Goal: Task Accomplishment & Management: Use online tool/utility

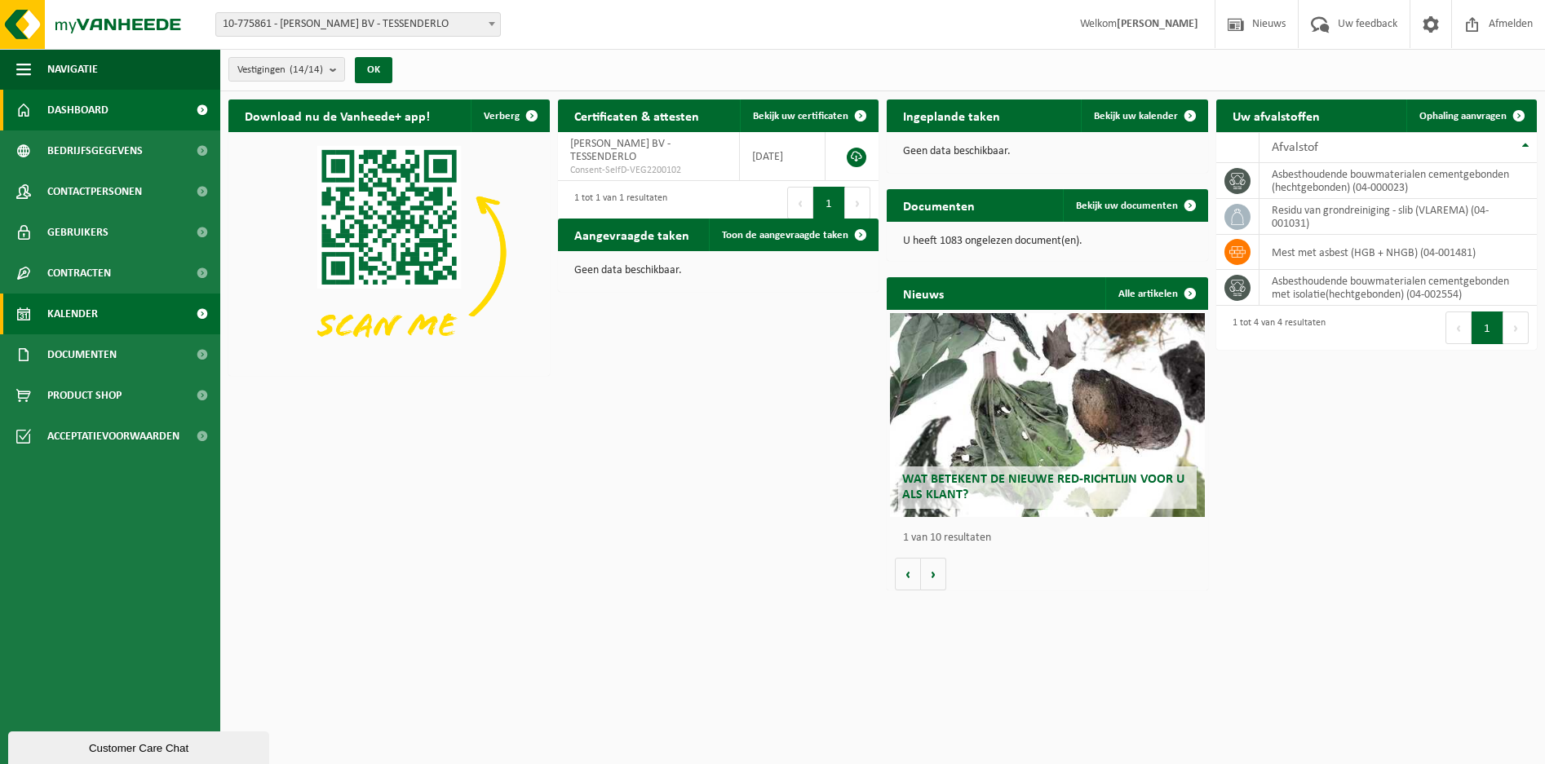
click at [75, 307] on span "Kalender" at bounding box center [72, 314] width 51 height 41
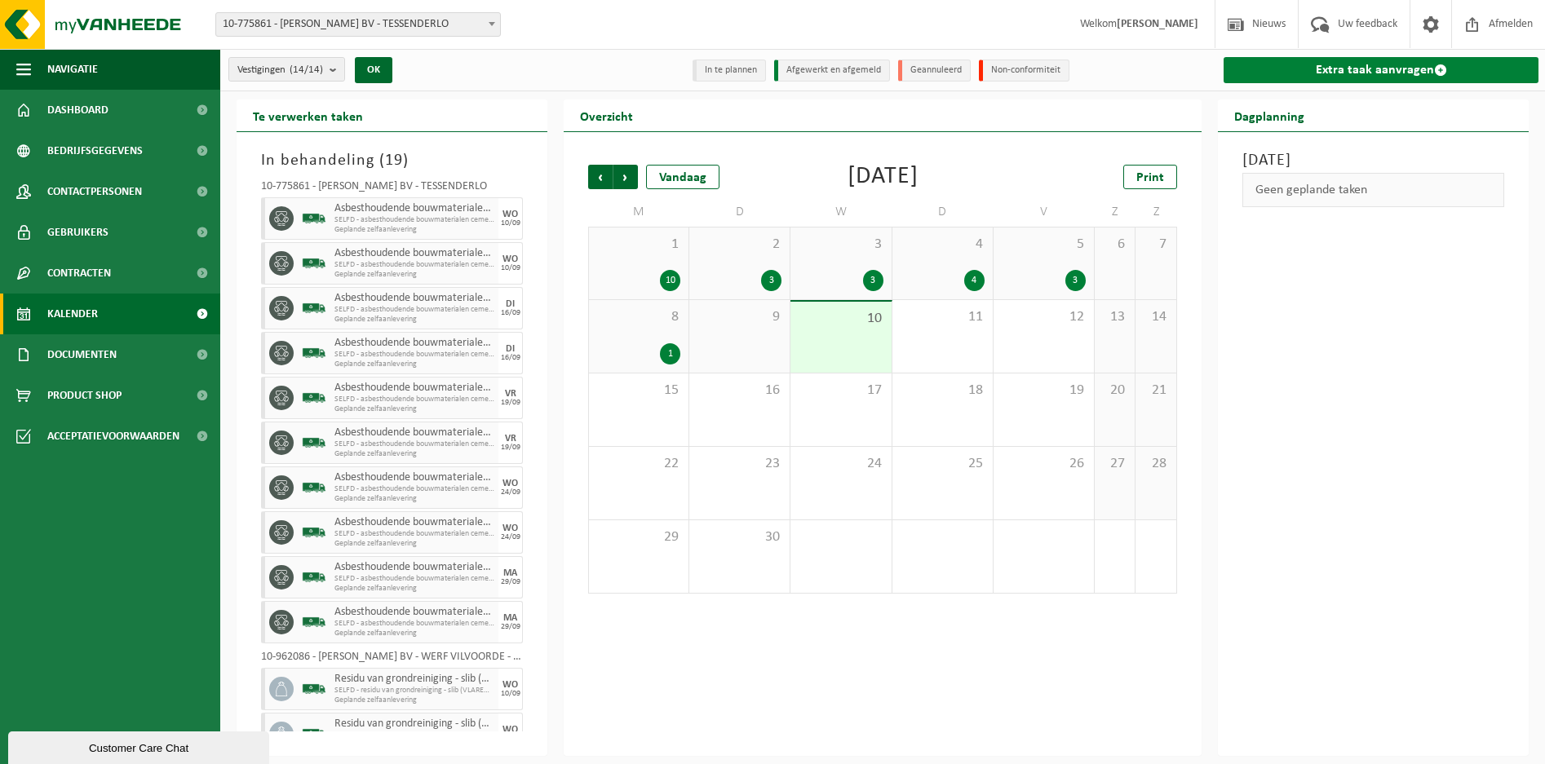
click at [1388, 71] on link "Extra taak aanvragen" at bounding box center [1380, 70] width 315 height 26
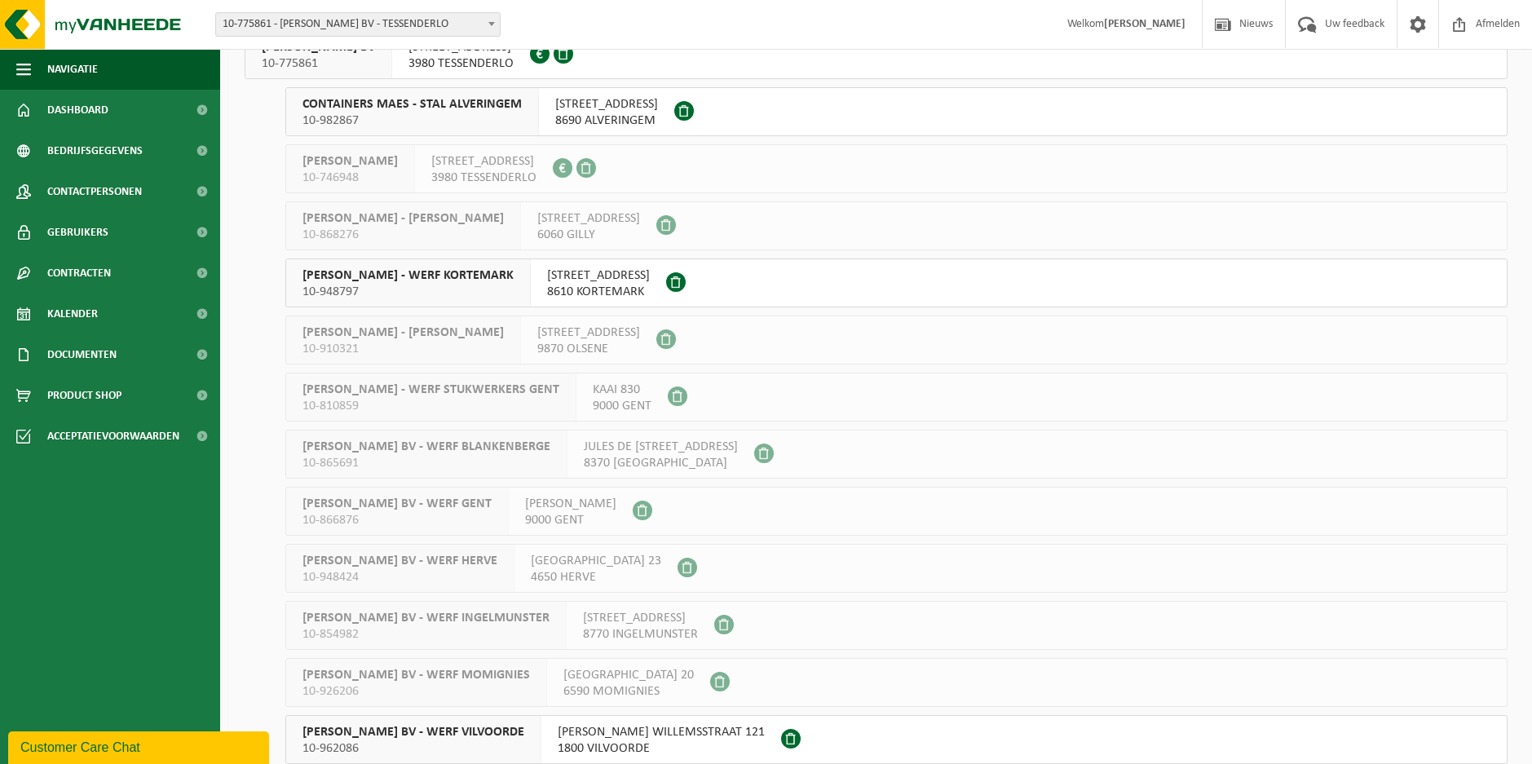
scroll to position [252, 0]
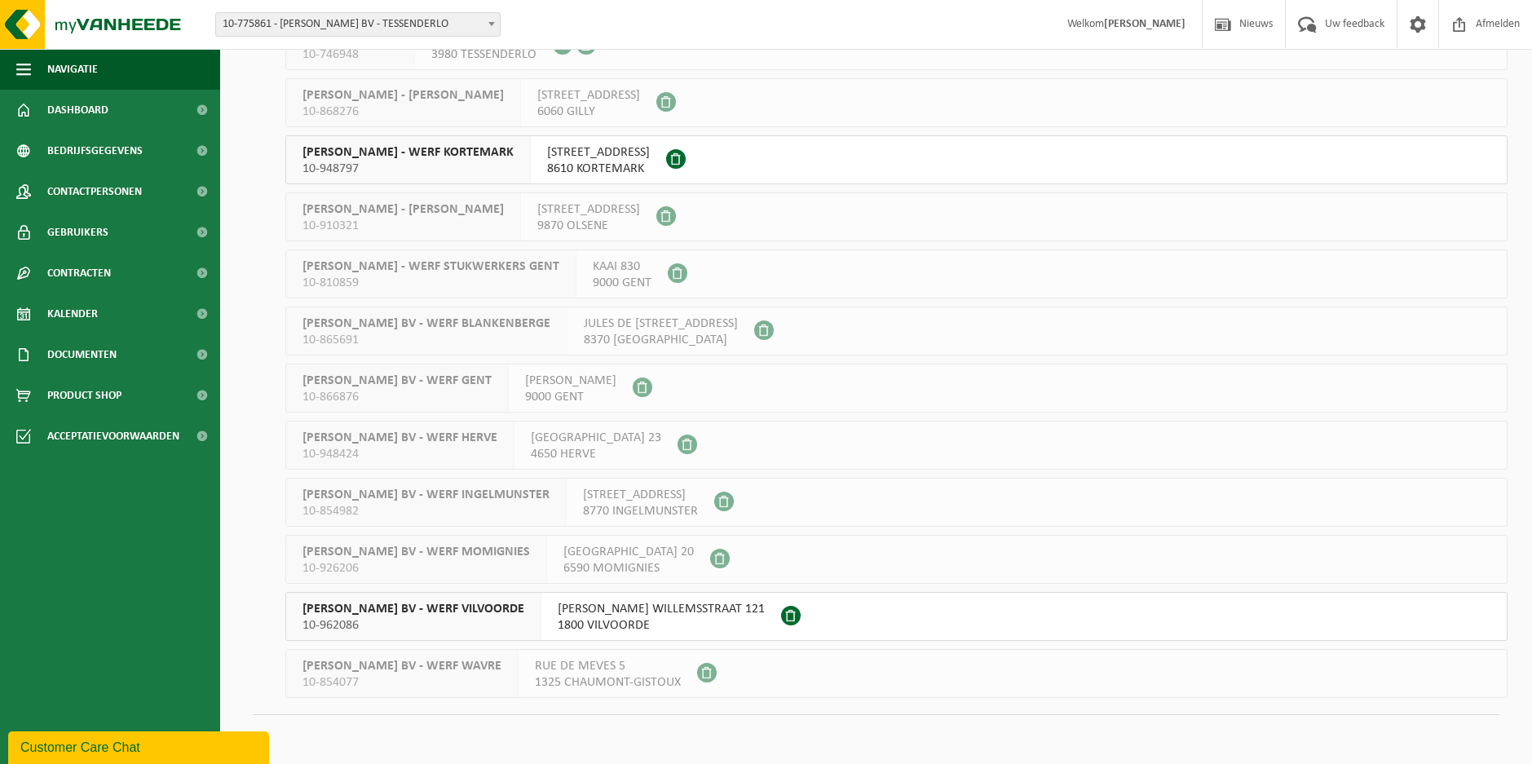
click at [417, 608] on span "YVES MAES BV - WERF VILVOORDE" at bounding box center [414, 609] width 222 height 16
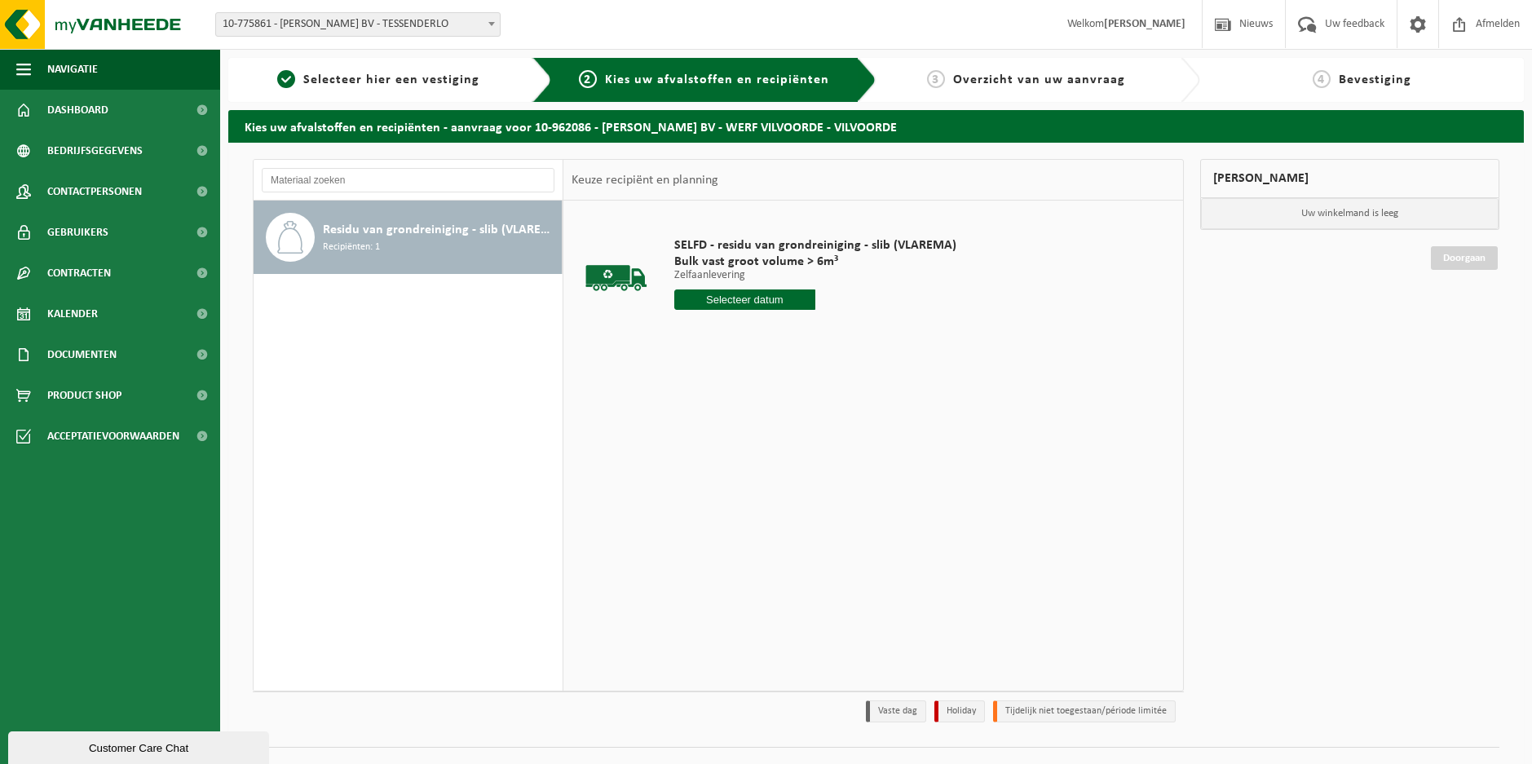
click at [742, 298] on input "text" at bounding box center [744, 299] width 141 height 20
click at [686, 447] on div "15" at bounding box center [689, 444] width 29 height 26
type input "Van 2025-09-15"
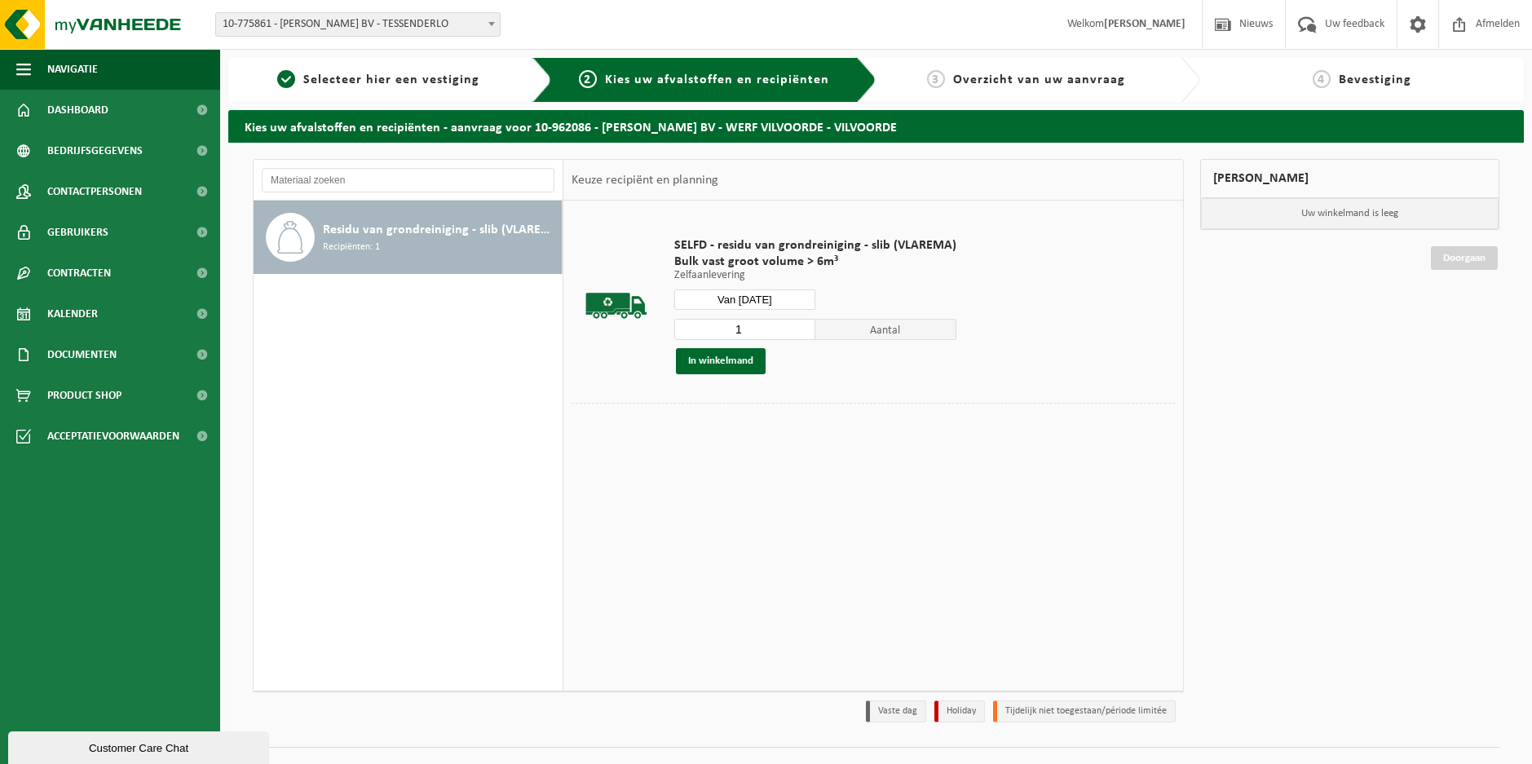
drag, startPoint x: 747, startPoint y: 335, endPoint x: 673, endPoint y: 335, distance: 74.2
click at [673, 335] on div "SELFD - residu van grondreiniging - slib (VLAREMA) Bulk vast groot volume > 6m³…" at bounding box center [815, 306] width 298 height 170
type input "3"
click at [731, 363] on button "In winkelmand" at bounding box center [721, 361] width 90 height 26
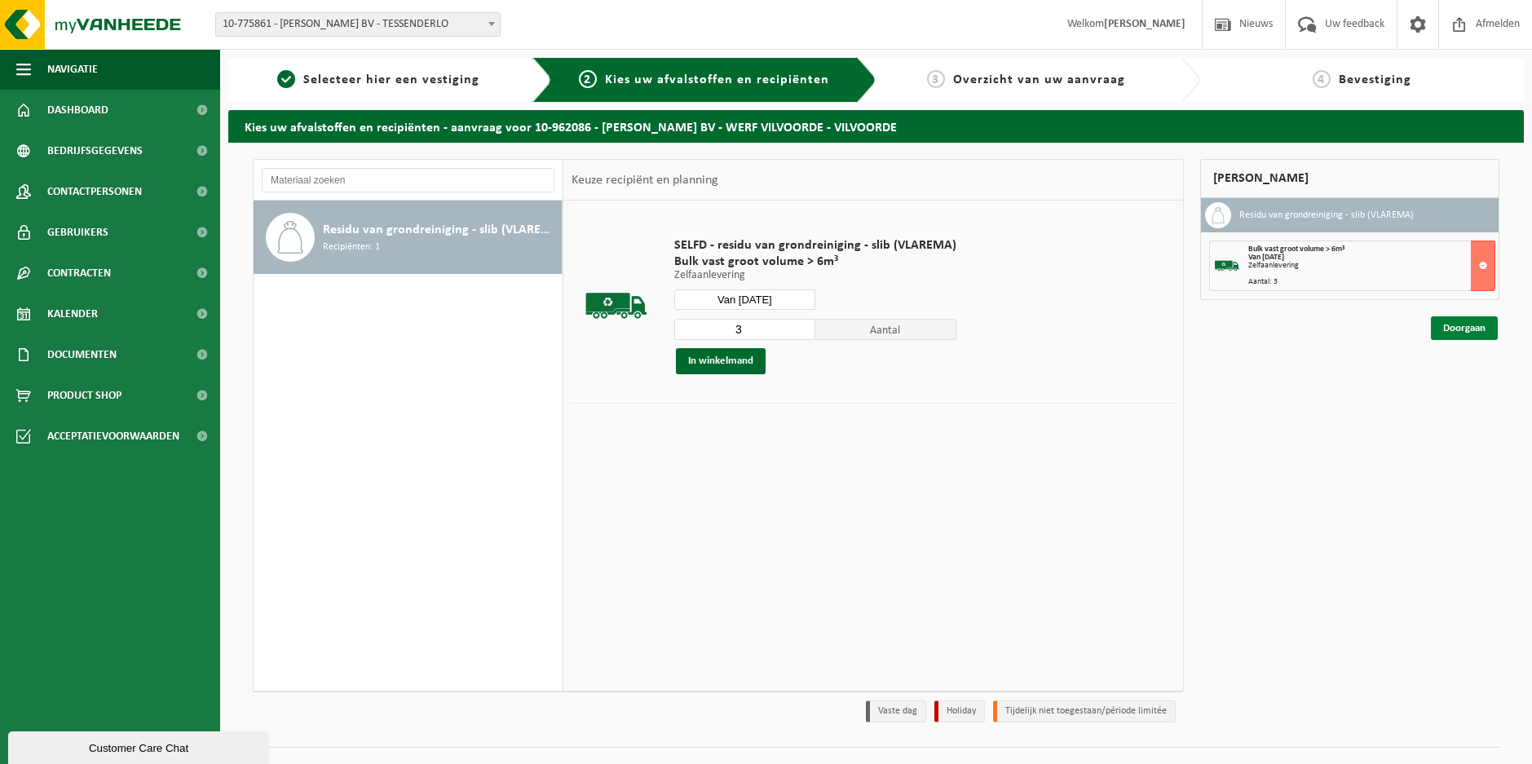
click at [1447, 325] on link "Doorgaan" at bounding box center [1464, 328] width 67 height 24
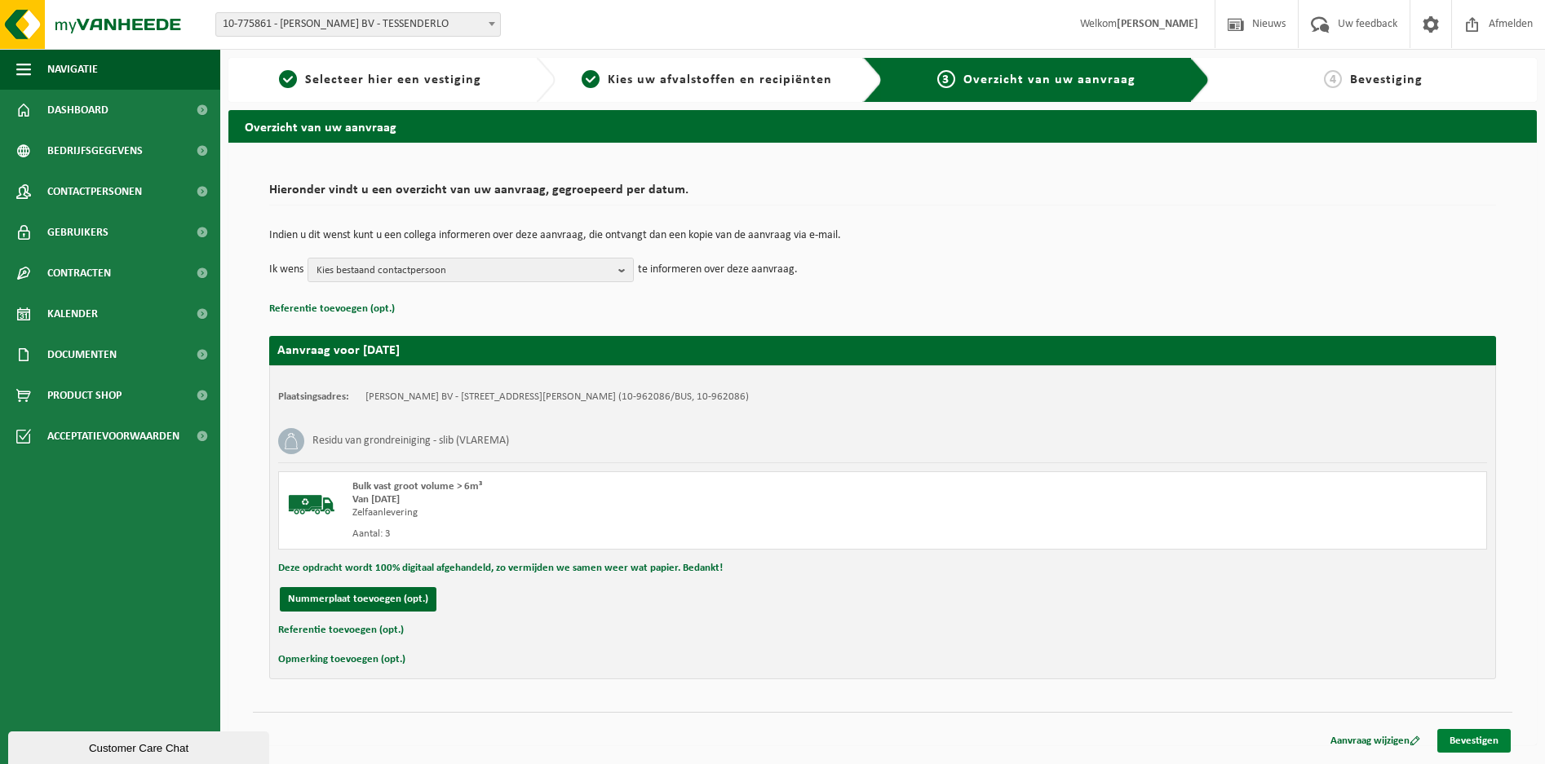
click at [1460, 735] on link "Bevestigen" at bounding box center [1473, 741] width 73 height 24
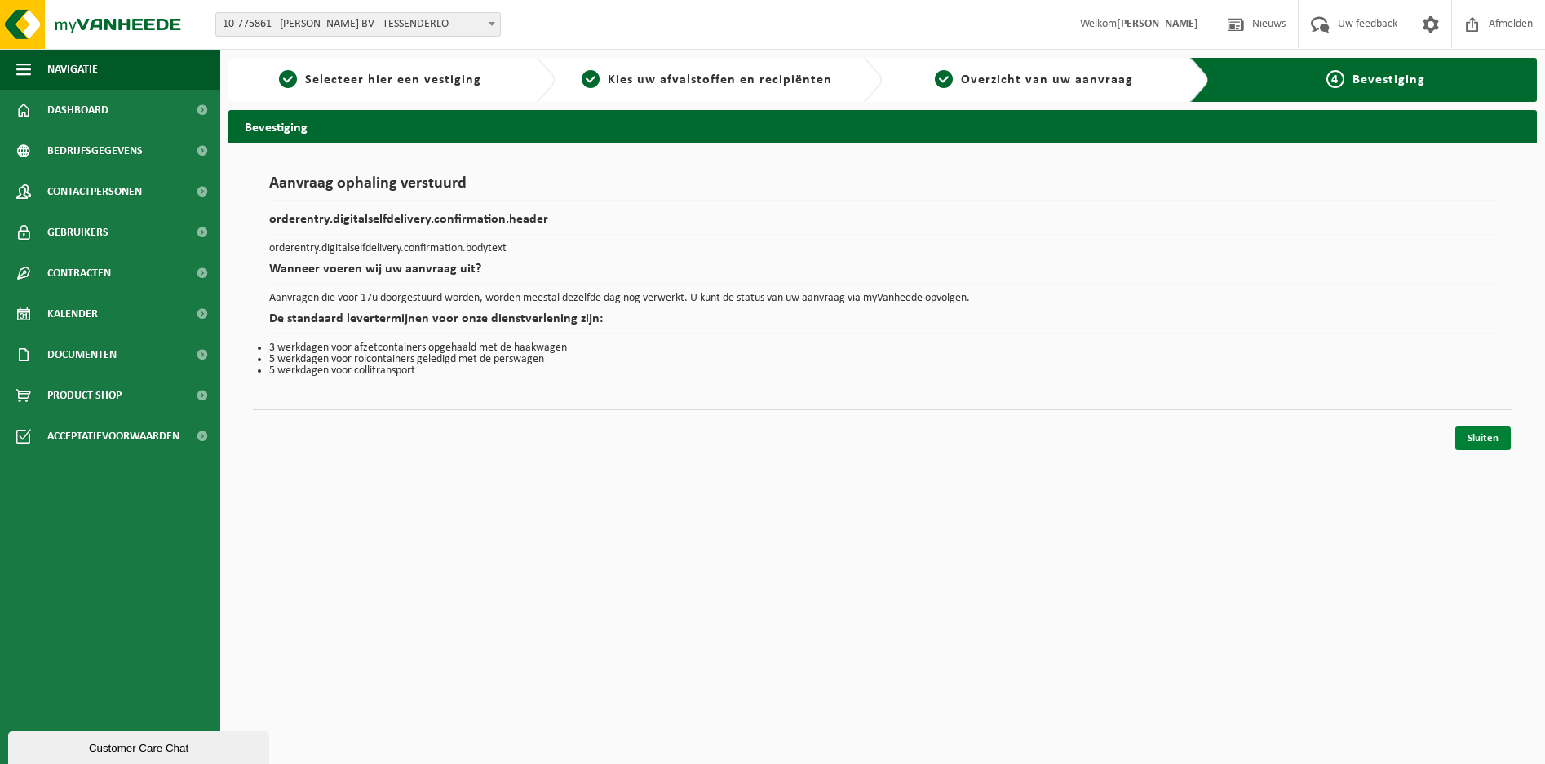
click at [1485, 431] on link "Sluiten" at bounding box center [1482, 438] width 55 height 24
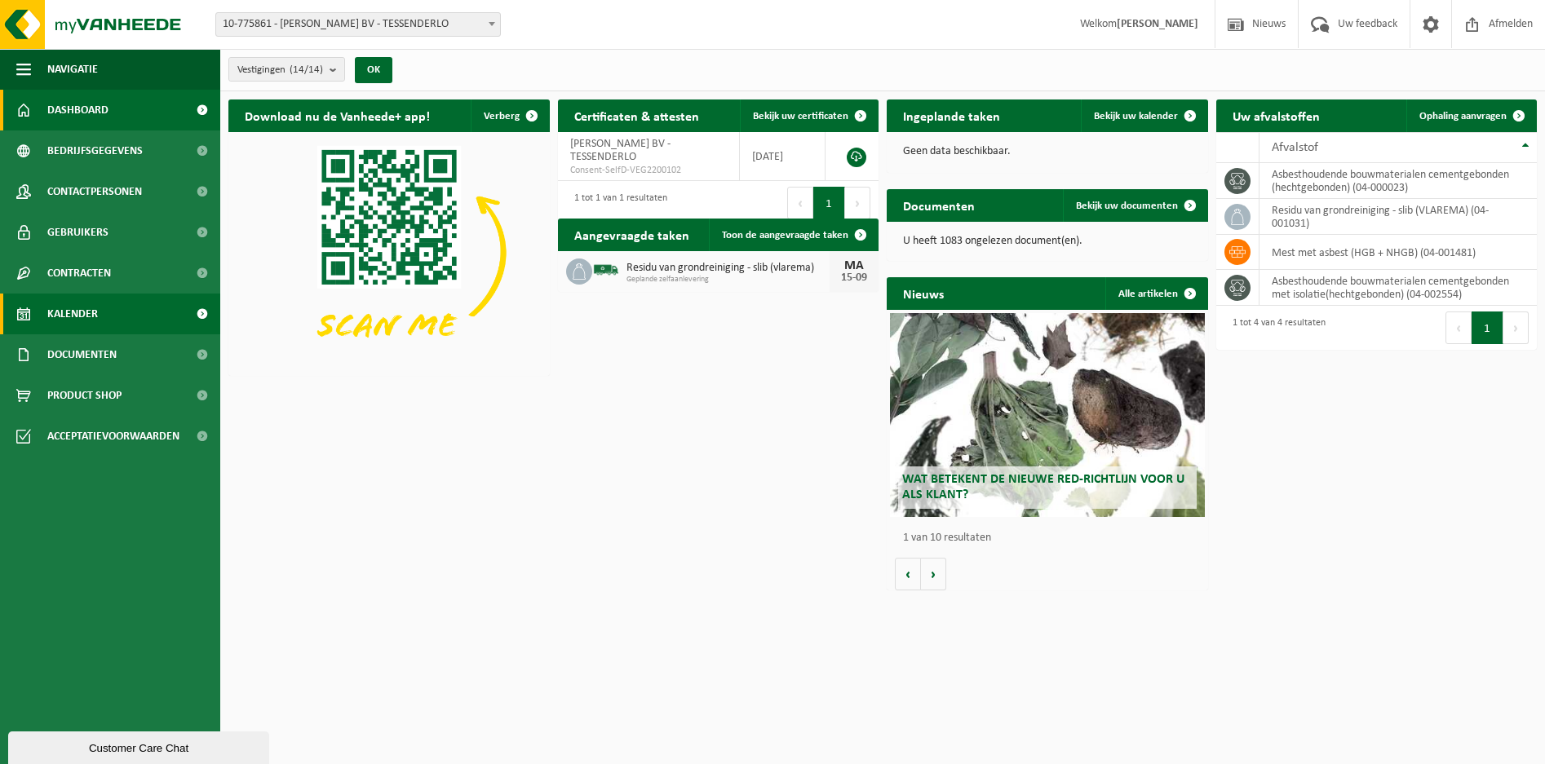
click at [75, 309] on span "Kalender" at bounding box center [72, 314] width 51 height 41
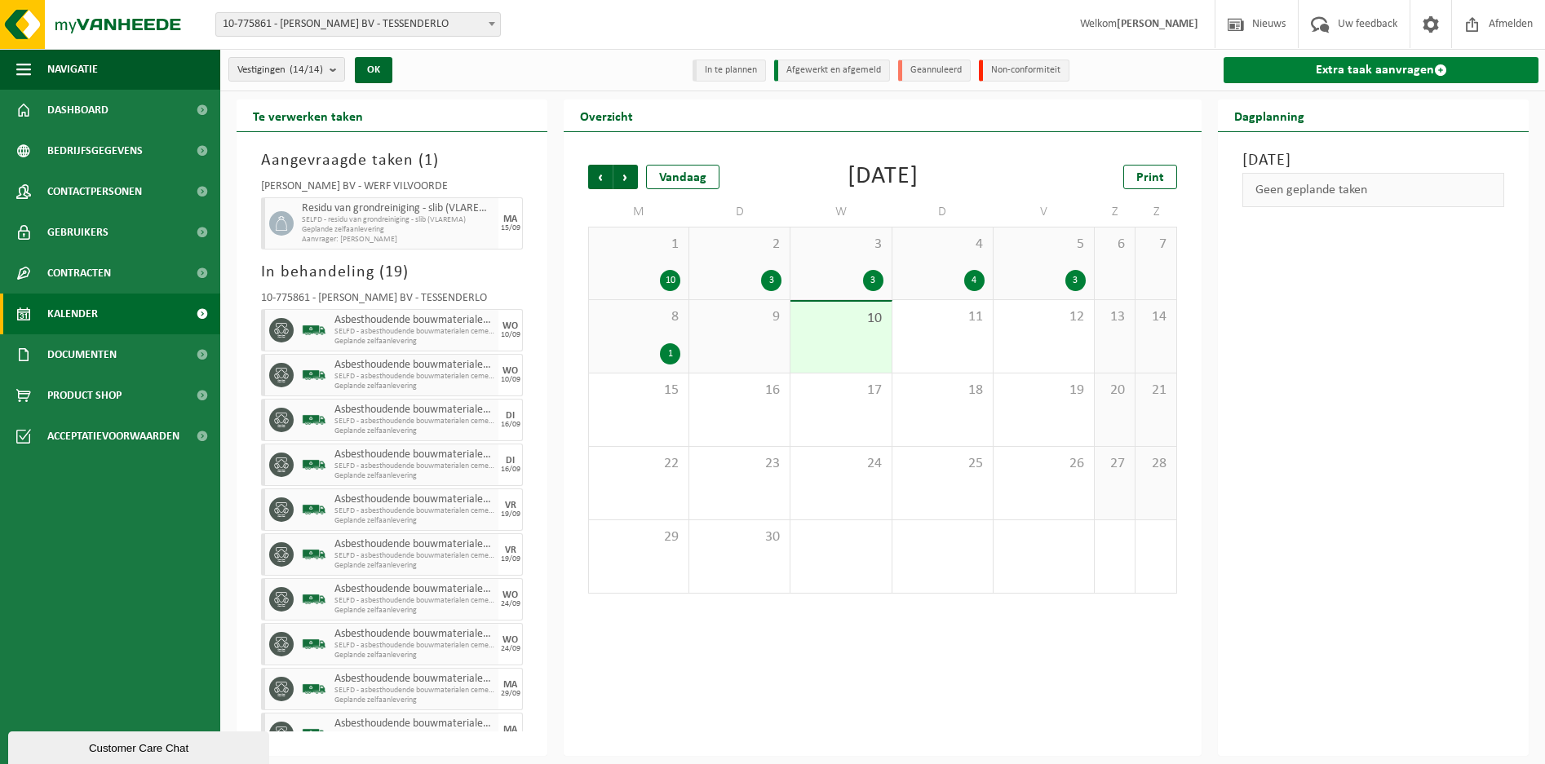
click at [1337, 67] on link "Extra taak aanvragen" at bounding box center [1380, 70] width 315 height 26
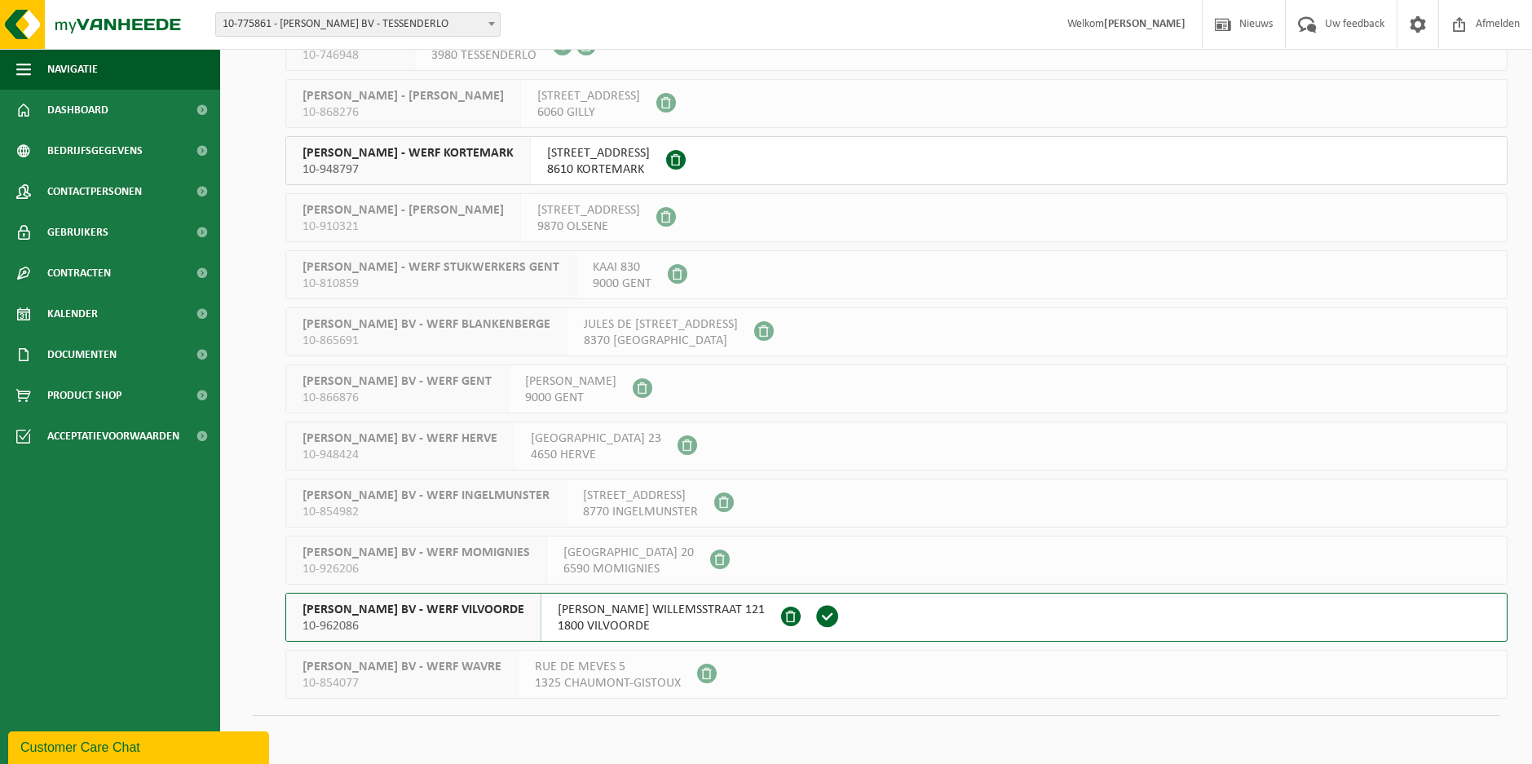
scroll to position [252, 0]
click at [402, 604] on span "YVES MAES BV - WERF VILVOORDE" at bounding box center [414, 609] width 222 height 16
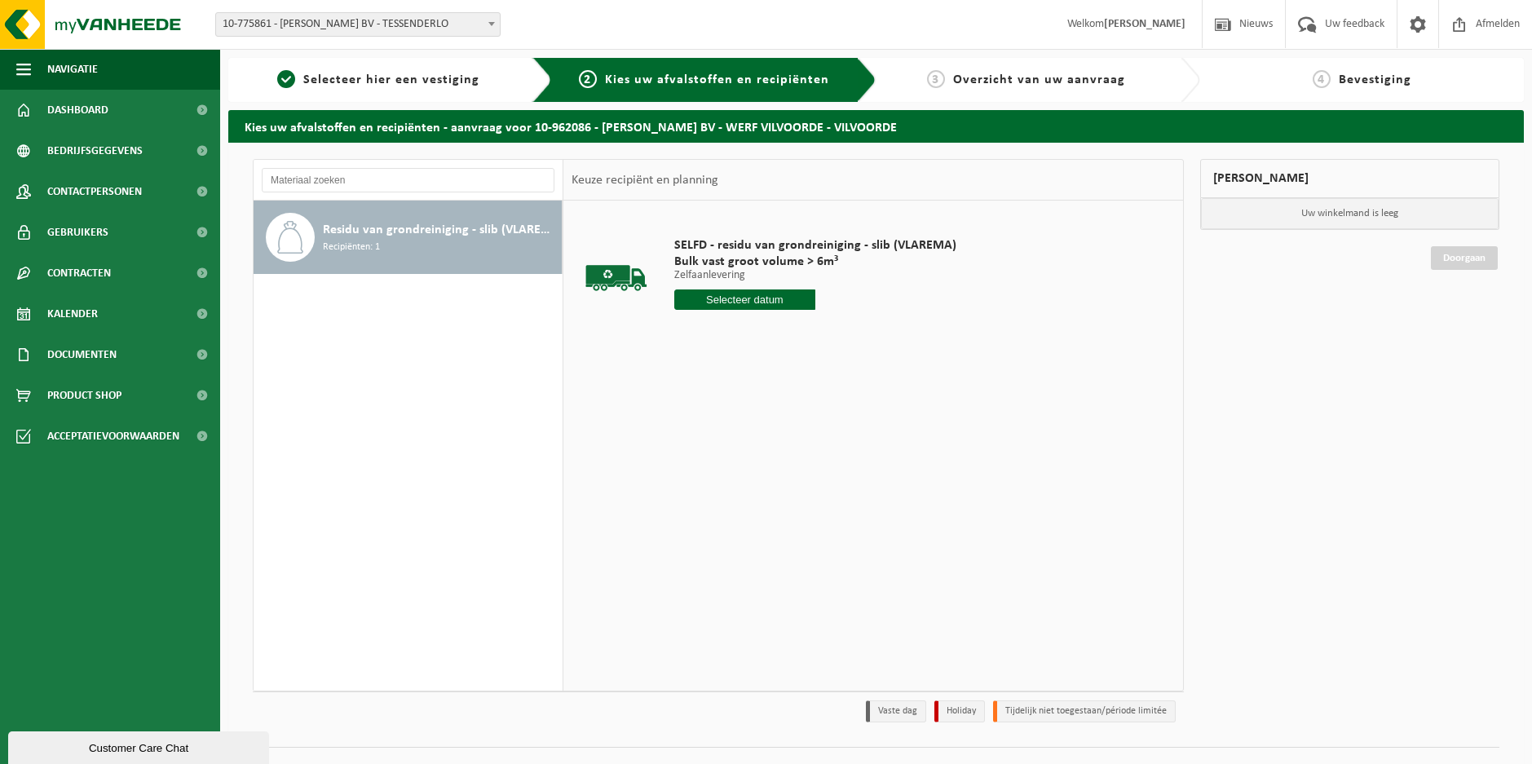
click at [727, 303] on input "text" at bounding box center [744, 299] width 141 height 20
click at [724, 440] on div "16" at bounding box center [718, 444] width 29 height 26
type input "Van [DATE]"
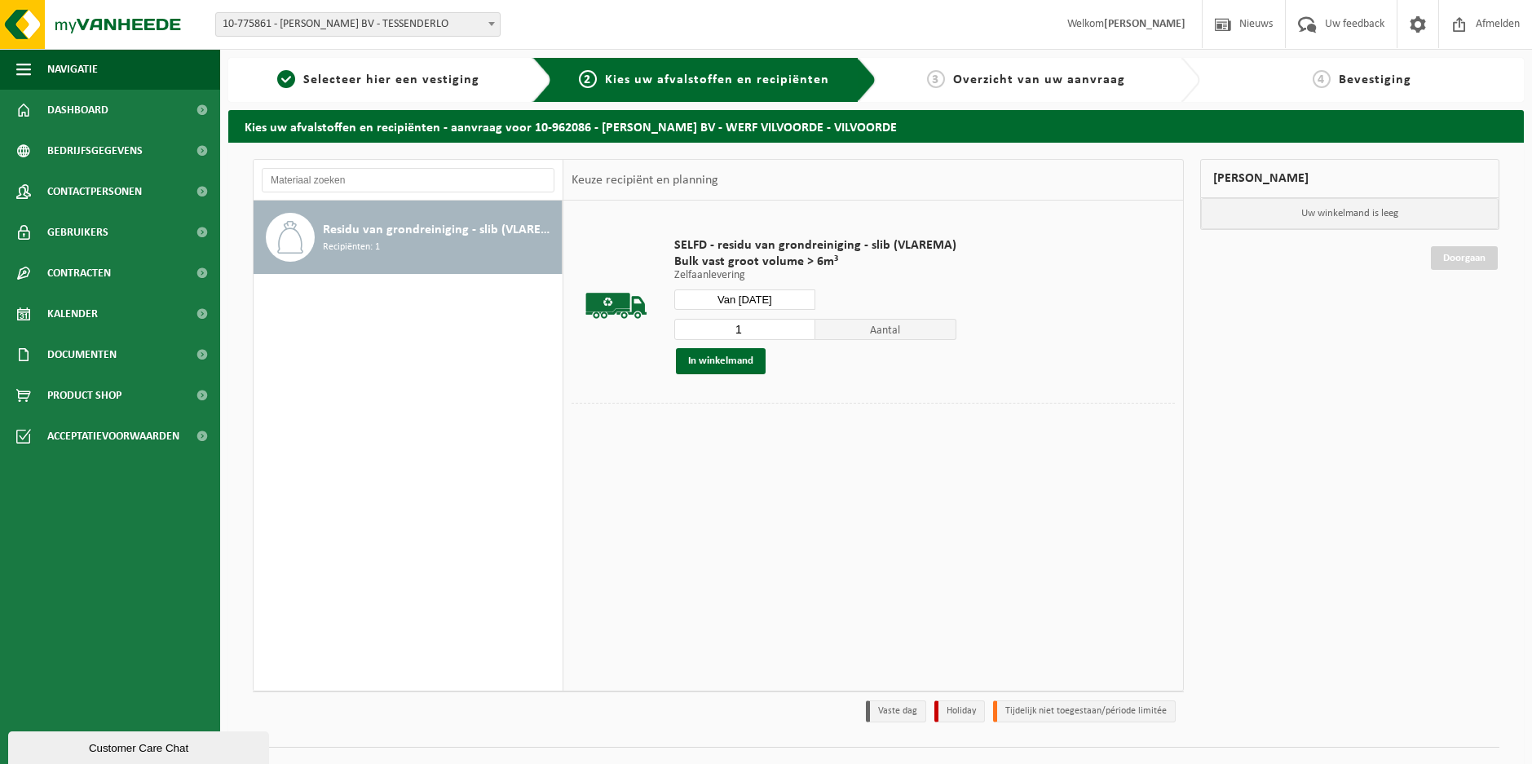
drag, startPoint x: 745, startPoint y: 327, endPoint x: 659, endPoint y: 329, distance: 85.6
click at [661, 328] on tr "SELFD - residu van grondreiniging - slib (VLAREMA) Bulk vast groot volume > 6m³…" at bounding box center [873, 306] width 603 height 194
type input "3"
click at [745, 353] on button "In winkelmand" at bounding box center [721, 361] width 90 height 26
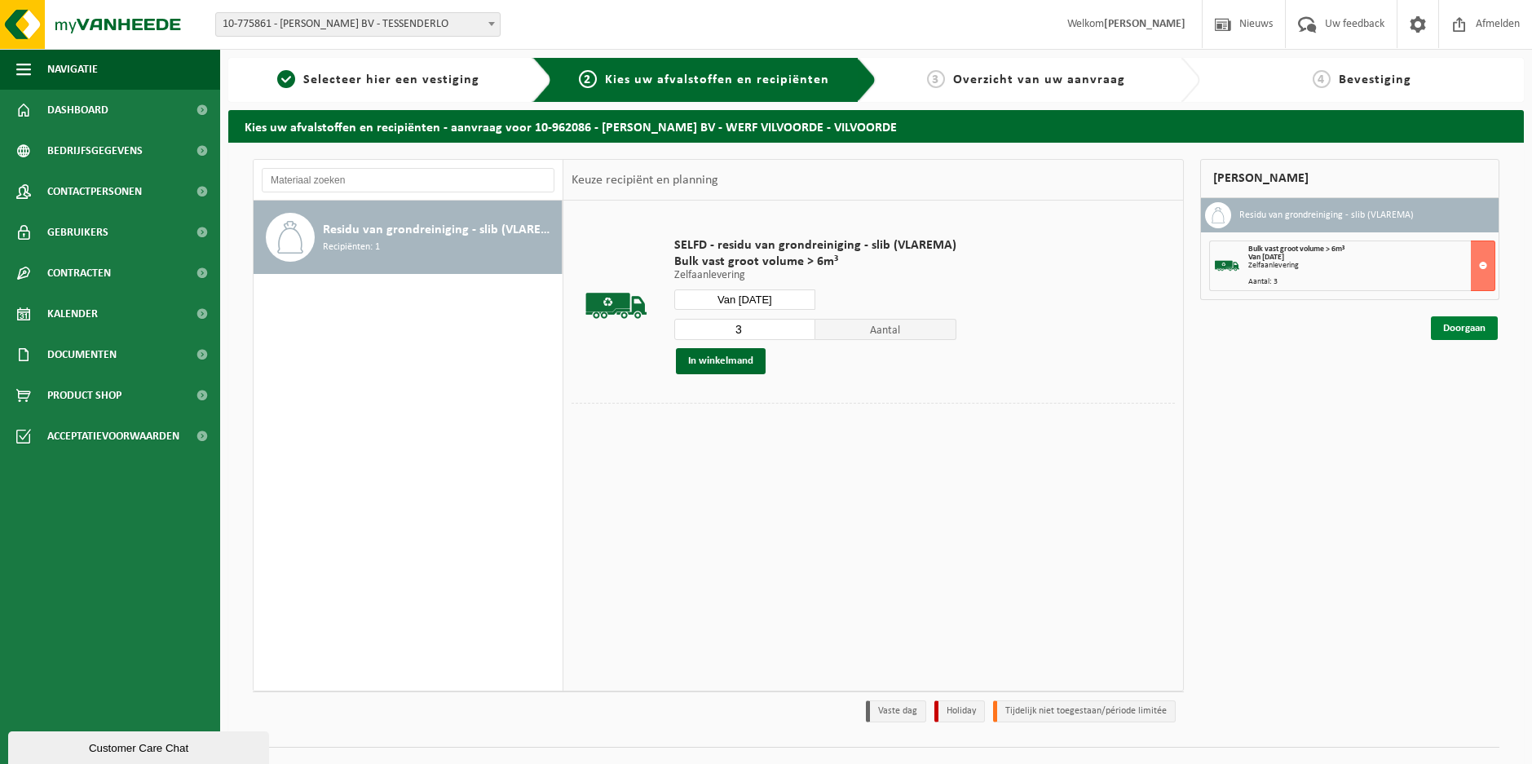
click at [1454, 323] on link "Doorgaan" at bounding box center [1464, 328] width 67 height 24
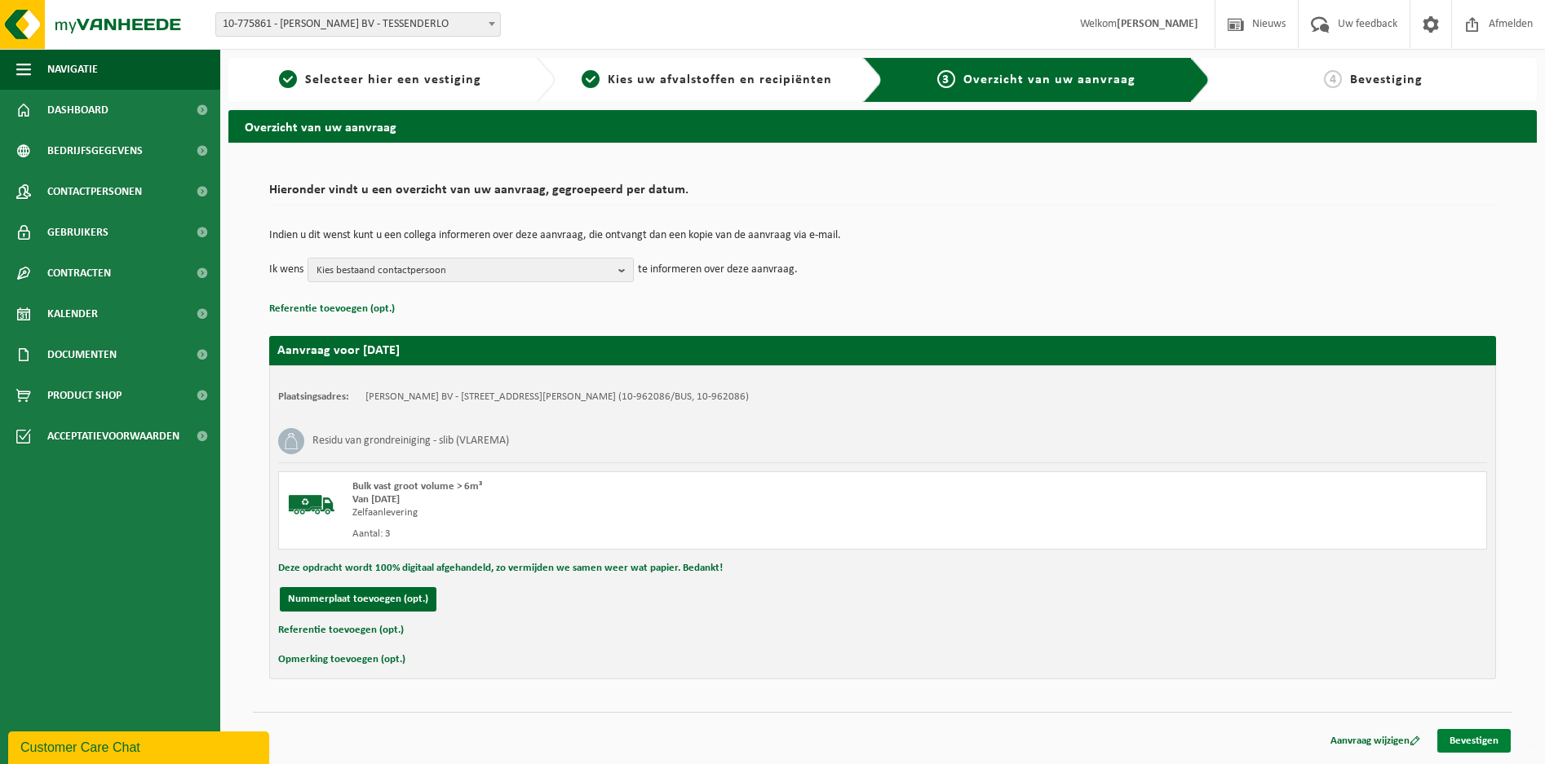
click at [1483, 738] on link "Bevestigen" at bounding box center [1473, 741] width 73 height 24
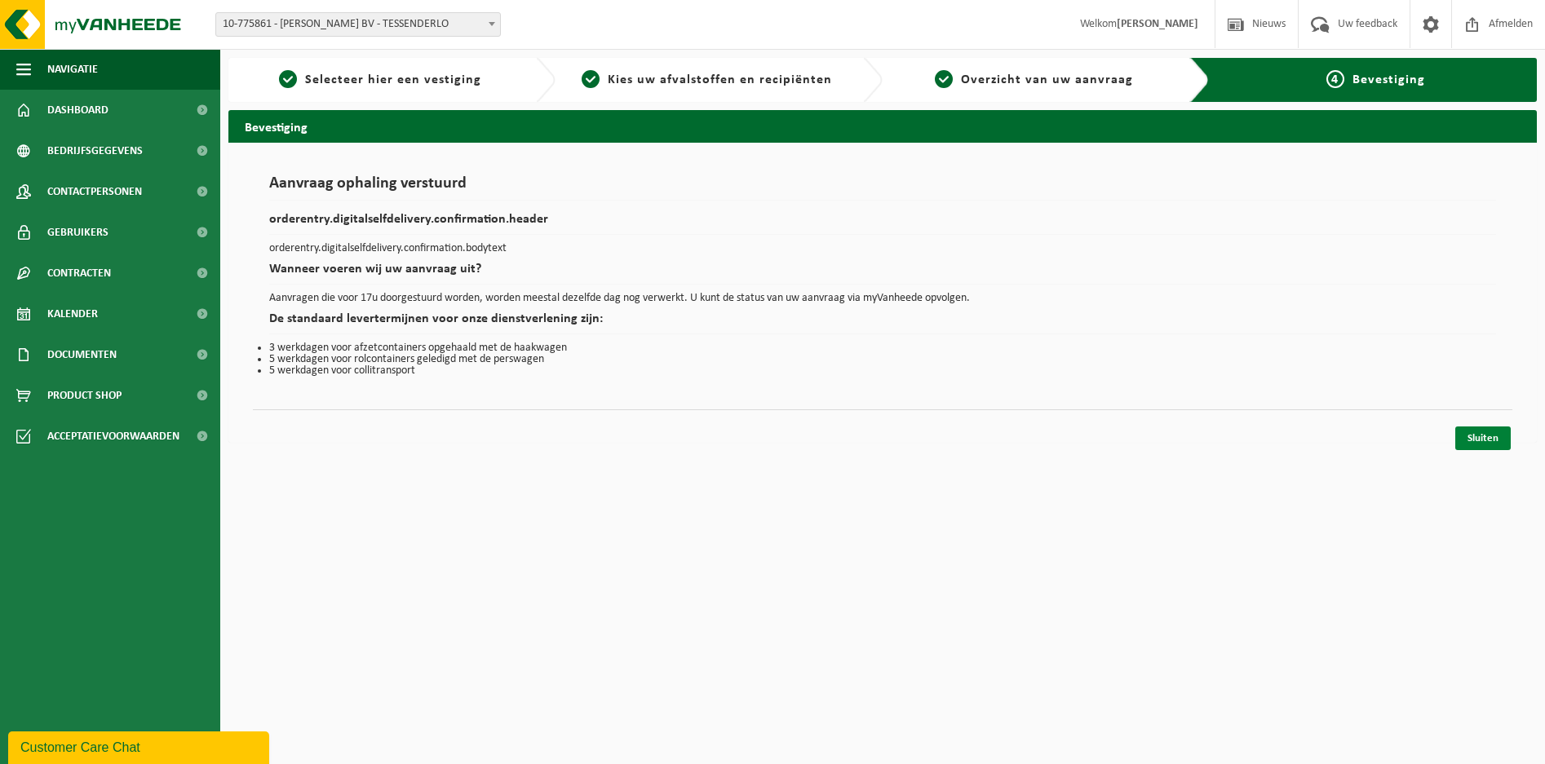
click at [1502, 434] on link "Sluiten" at bounding box center [1482, 438] width 55 height 24
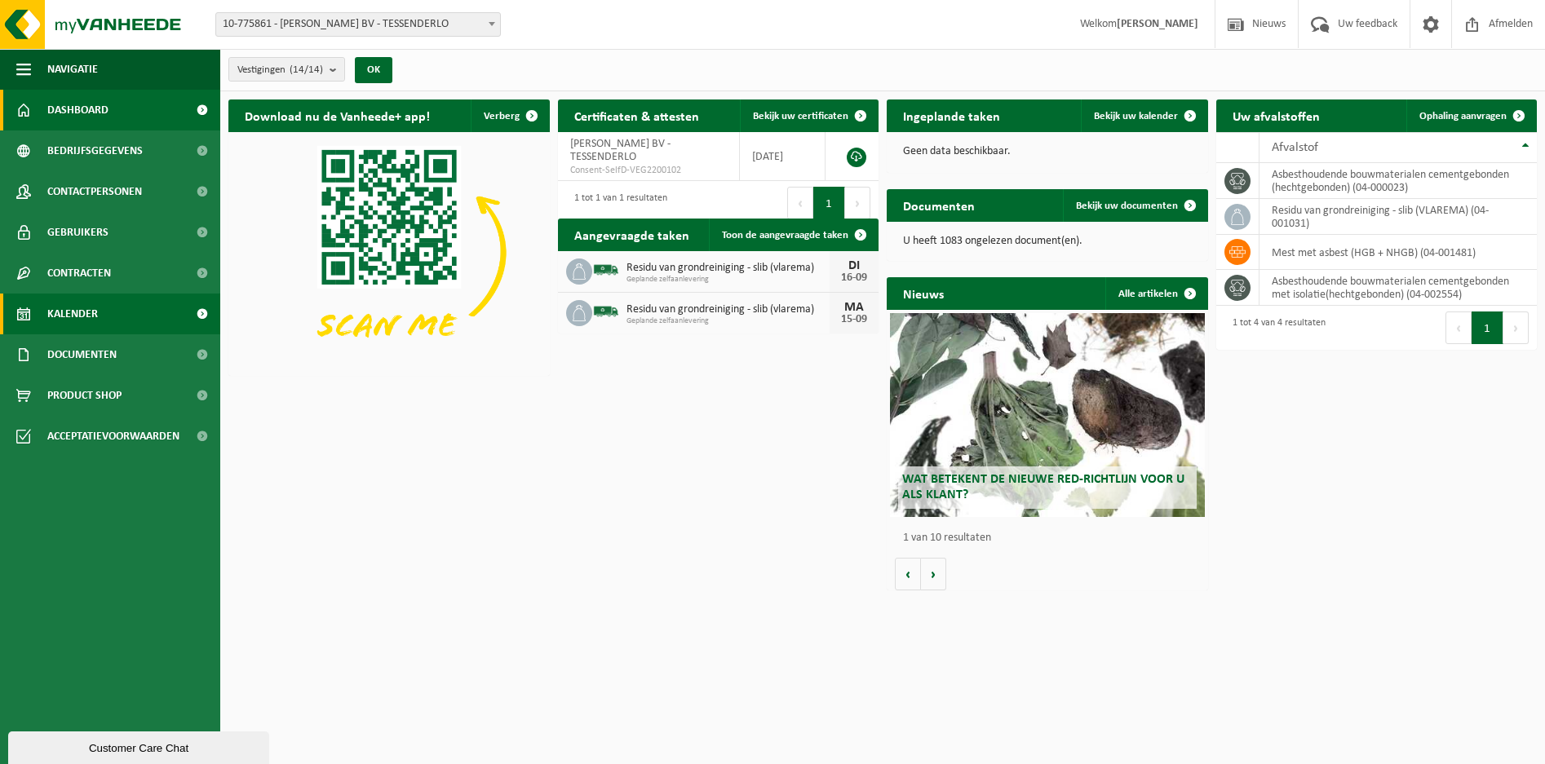
click at [66, 315] on span "Kalender" at bounding box center [72, 314] width 51 height 41
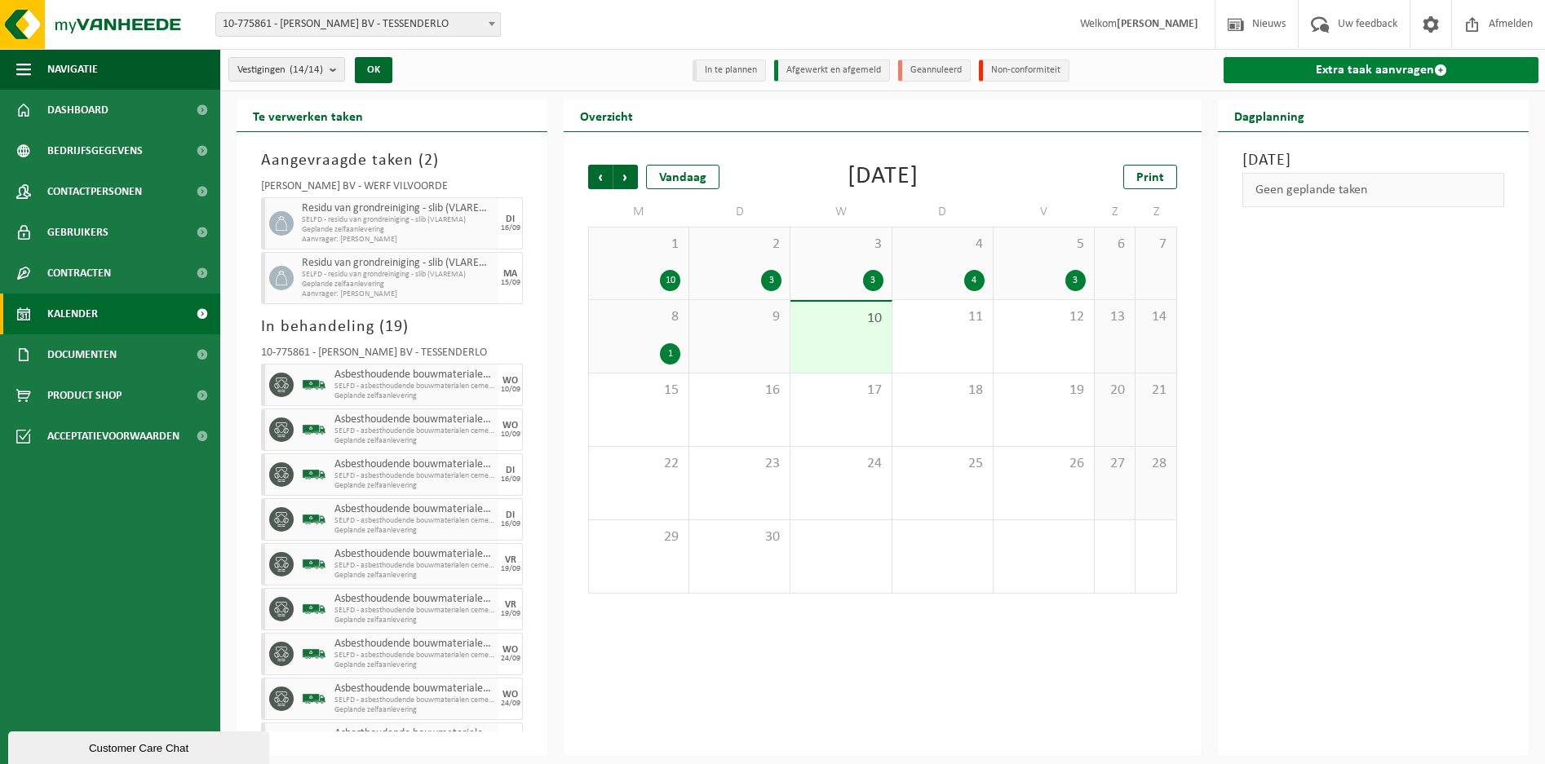
click at [1370, 68] on link "Extra taak aanvragen" at bounding box center [1380, 70] width 315 height 26
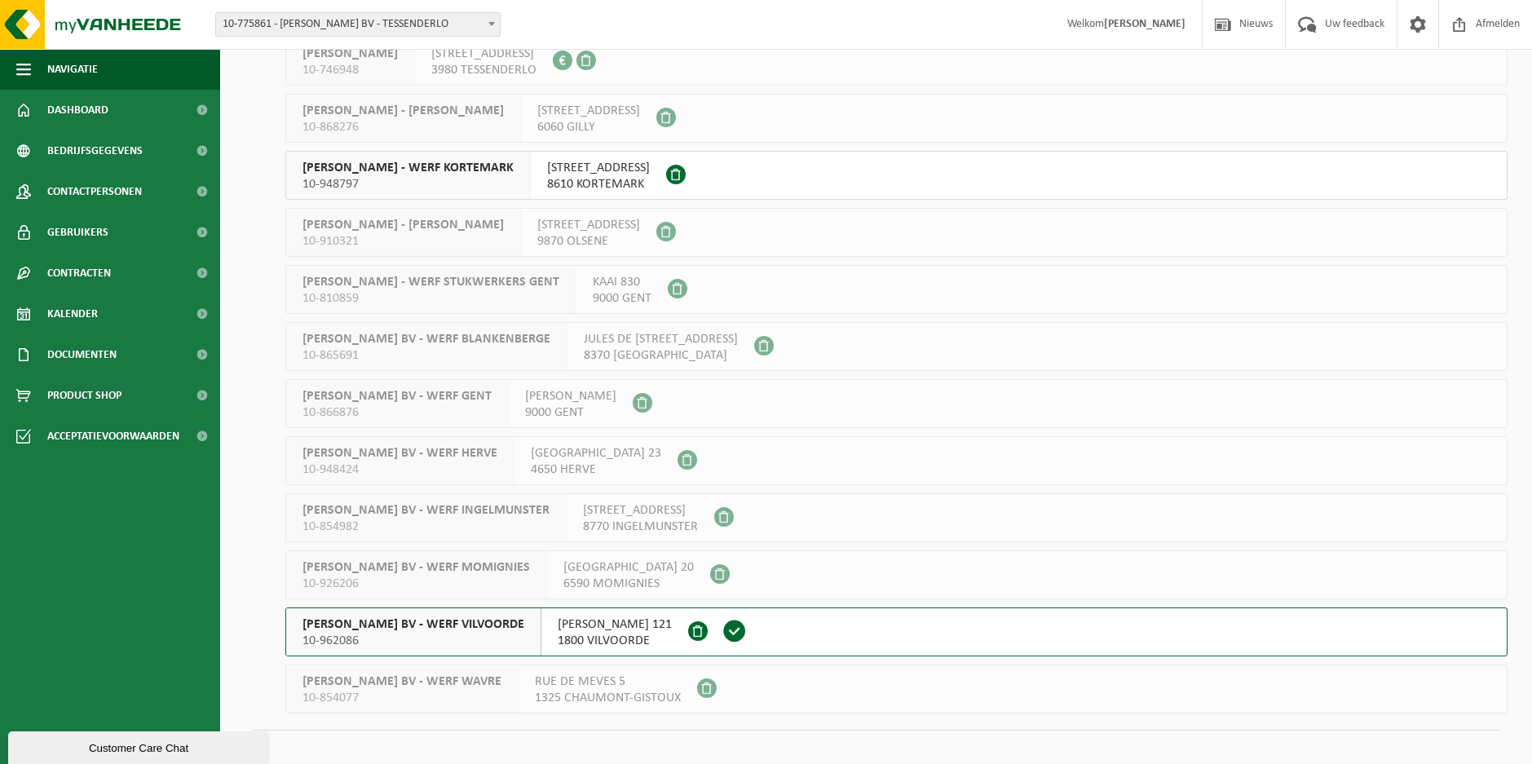
scroll to position [252, 0]
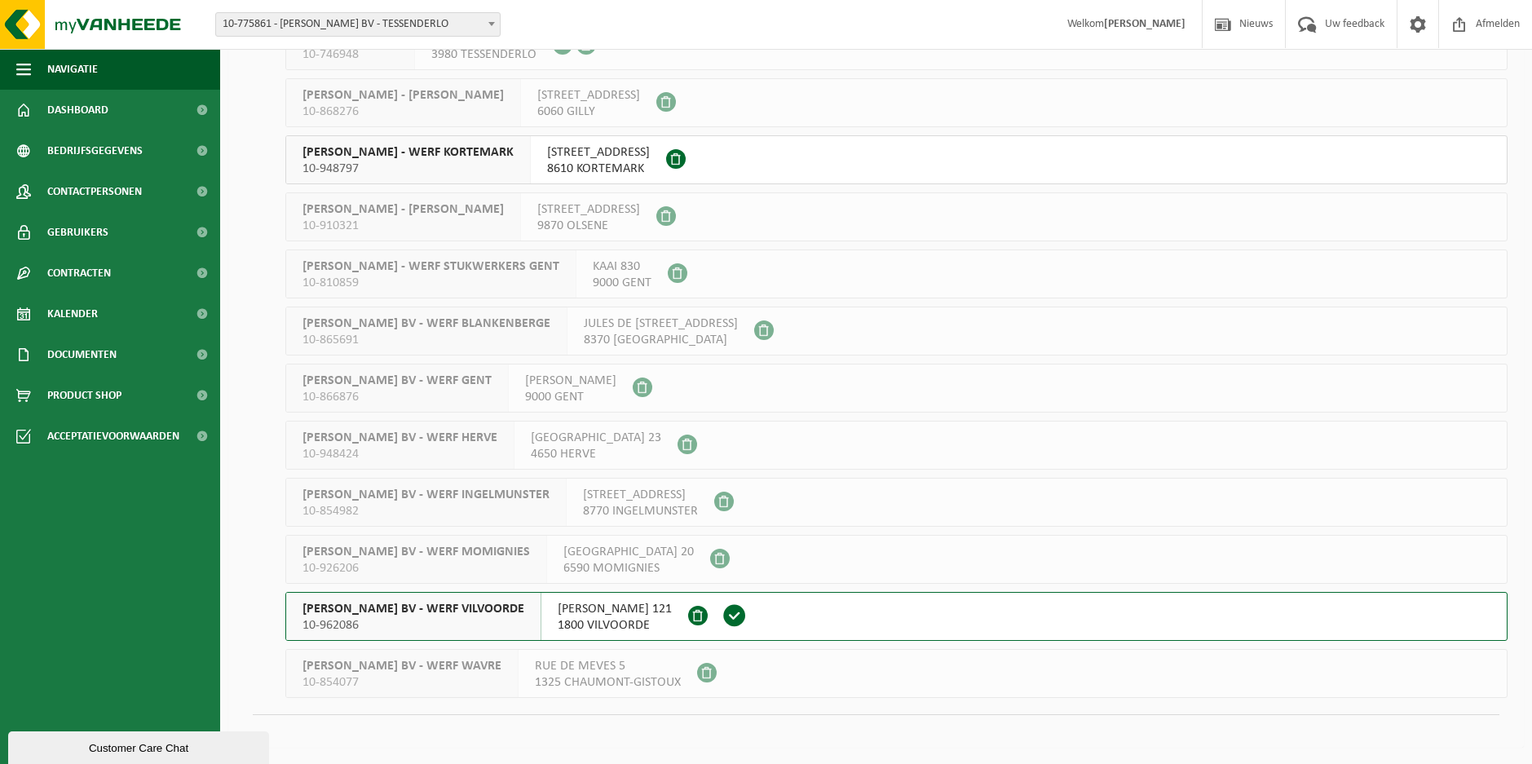
click at [408, 595] on div "YVES MAES BV - WERF VILVOORDE 10-962086" at bounding box center [413, 616] width 255 height 47
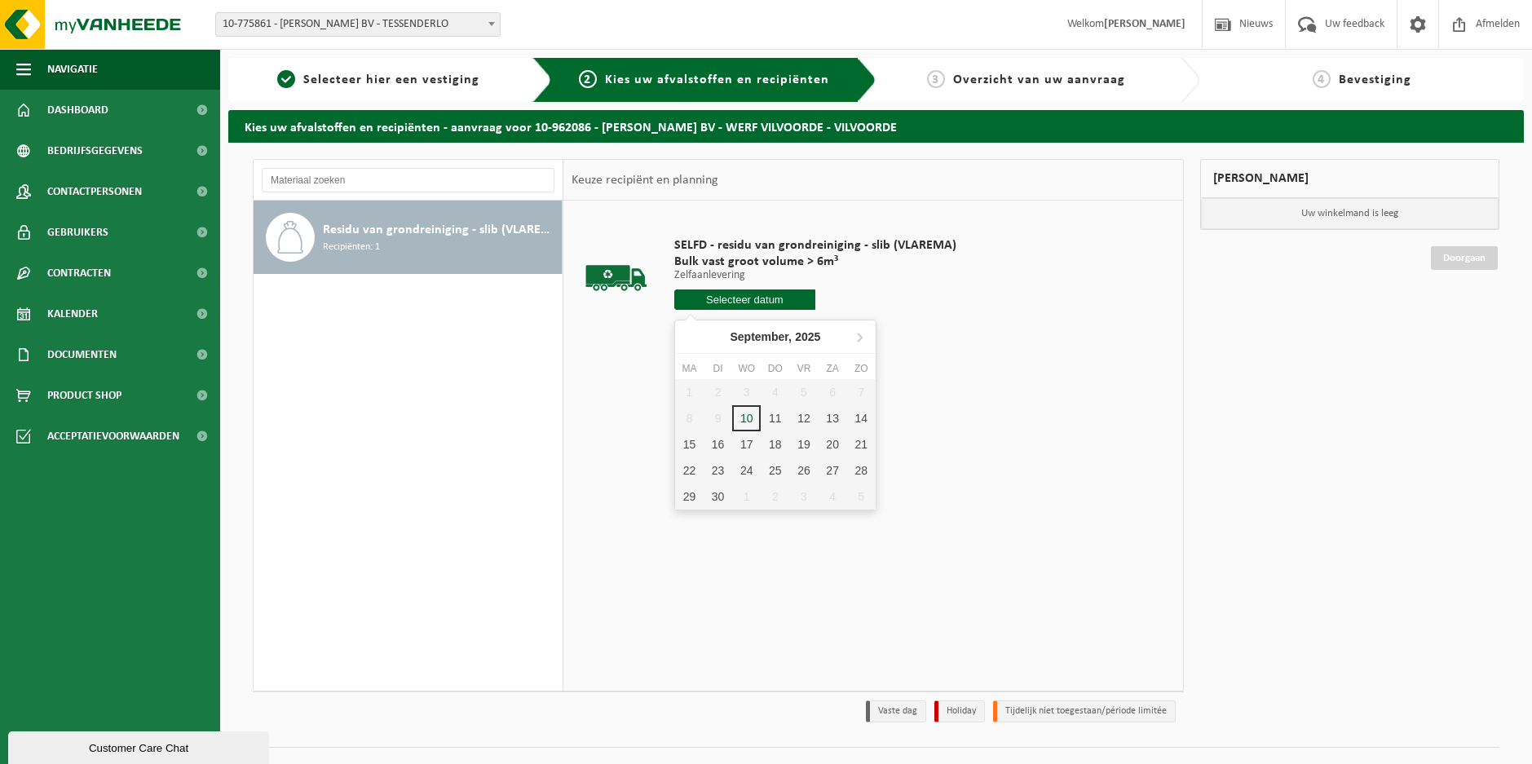
click at [791, 301] on input "text" at bounding box center [744, 299] width 141 height 20
click at [750, 447] on div "17" at bounding box center [746, 444] width 29 height 26
type input "Van [DATE]"
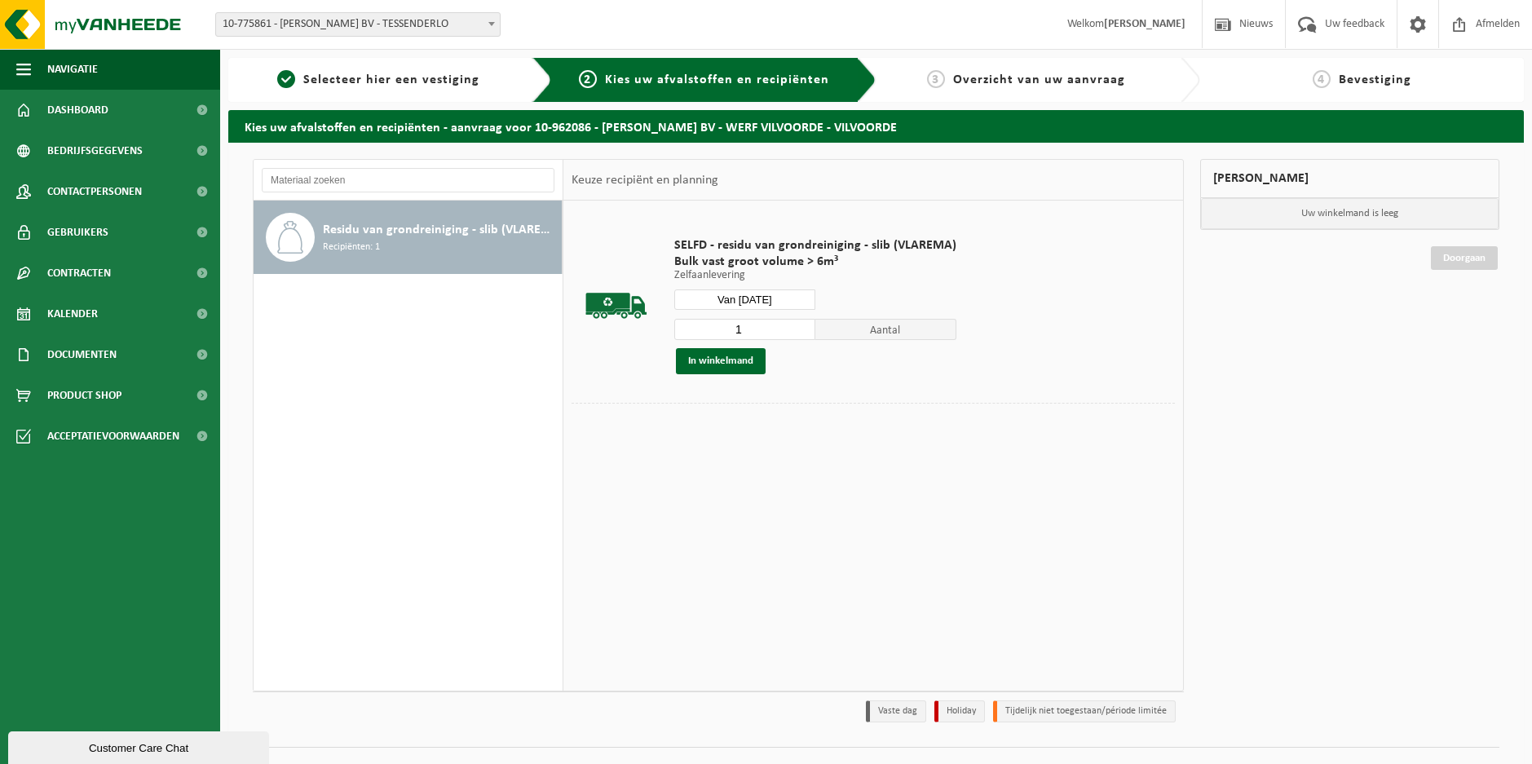
drag, startPoint x: 737, startPoint y: 325, endPoint x: 685, endPoint y: 329, distance: 52.4
click at [685, 329] on input "1" at bounding box center [744, 329] width 141 height 21
type input "3"
click at [731, 364] on button "In winkelmand" at bounding box center [721, 361] width 90 height 26
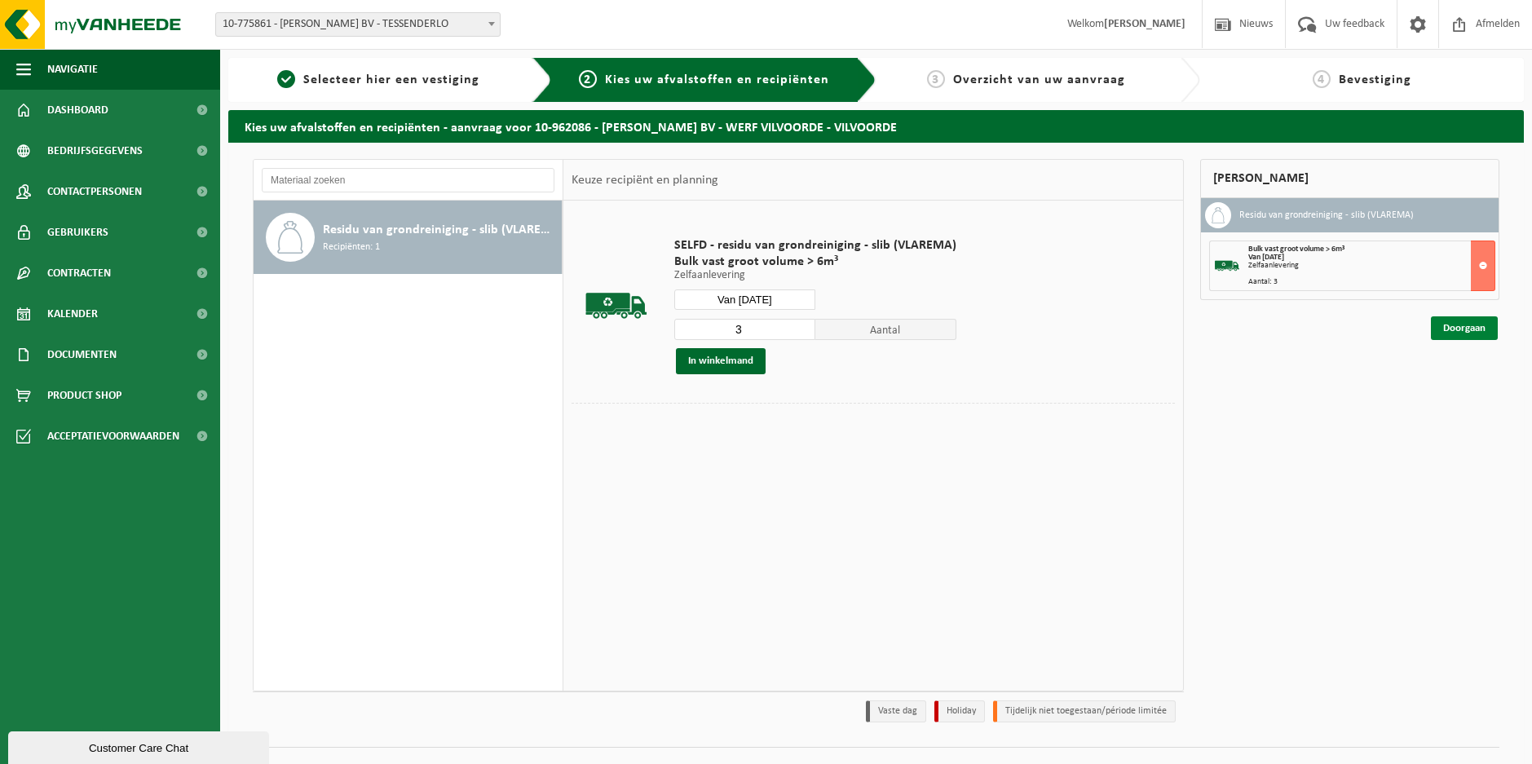
click at [1457, 324] on link "Doorgaan" at bounding box center [1464, 328] width 67 height 24
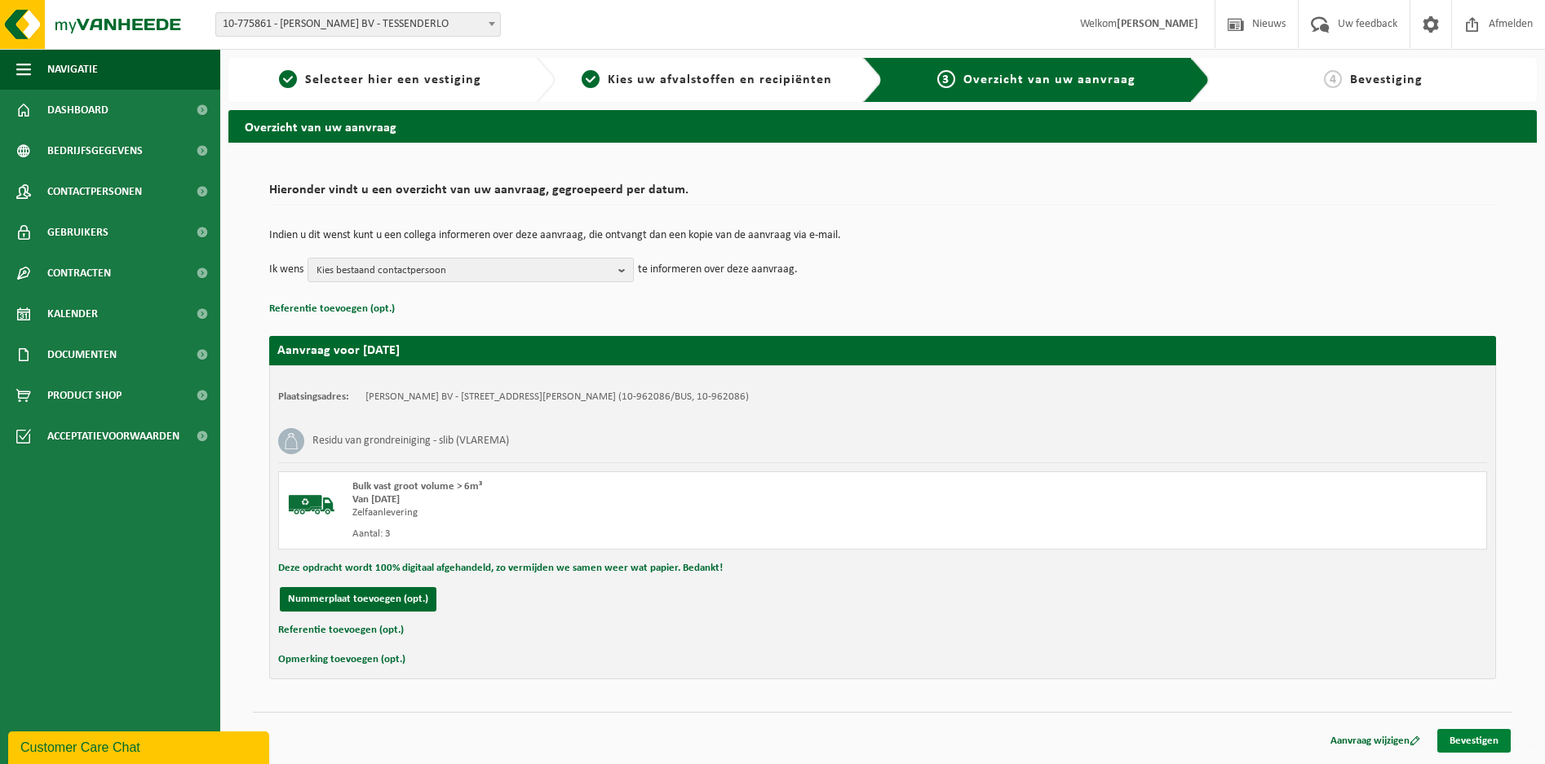
click at [1467, 736] on link "Bevestigen" at bounding box center [1473, 741] width 73 height 24
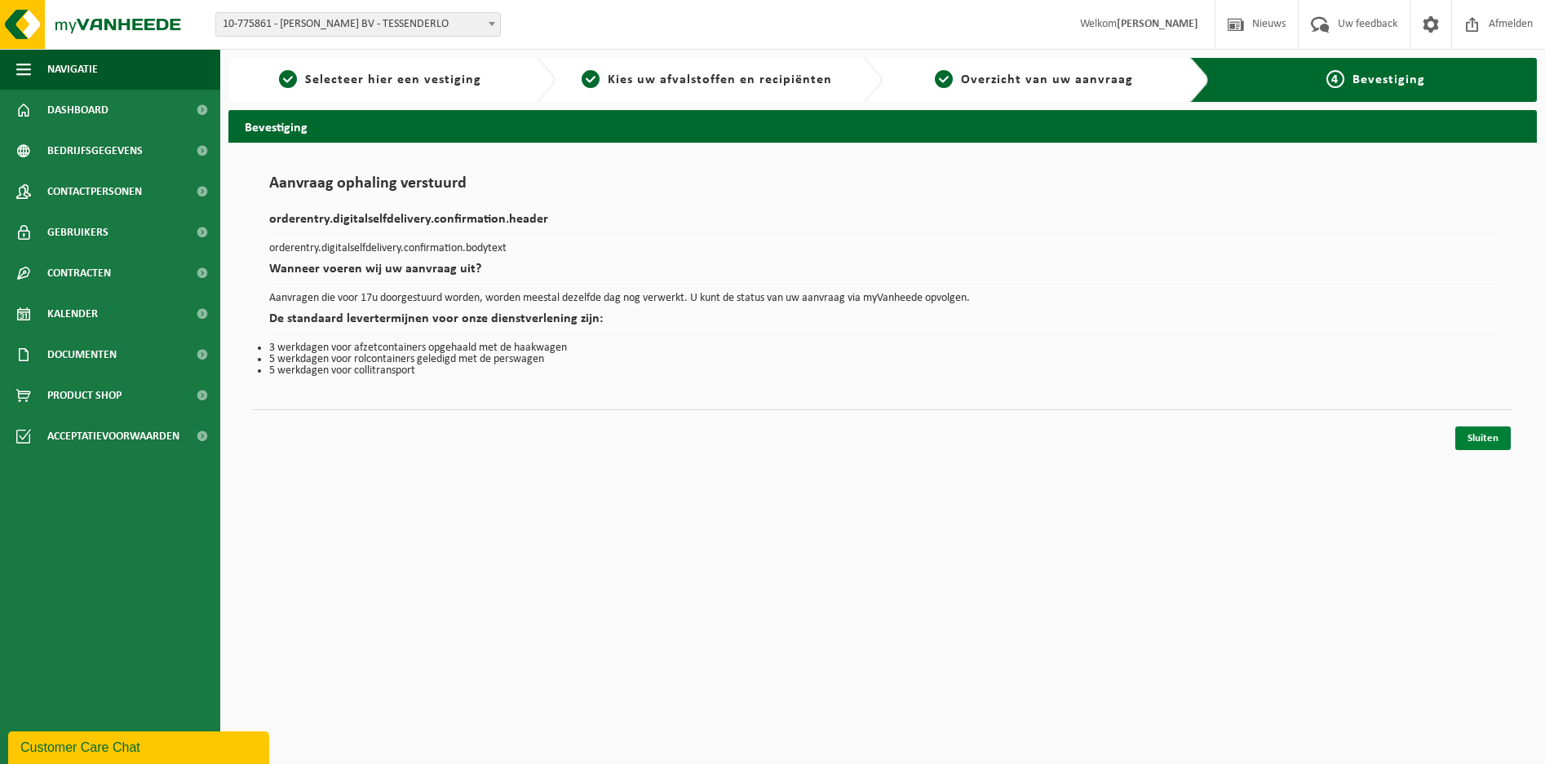
click at [1487, 433] on link "Sluiten" at bounding box center [1482, 438] width 55 height 24
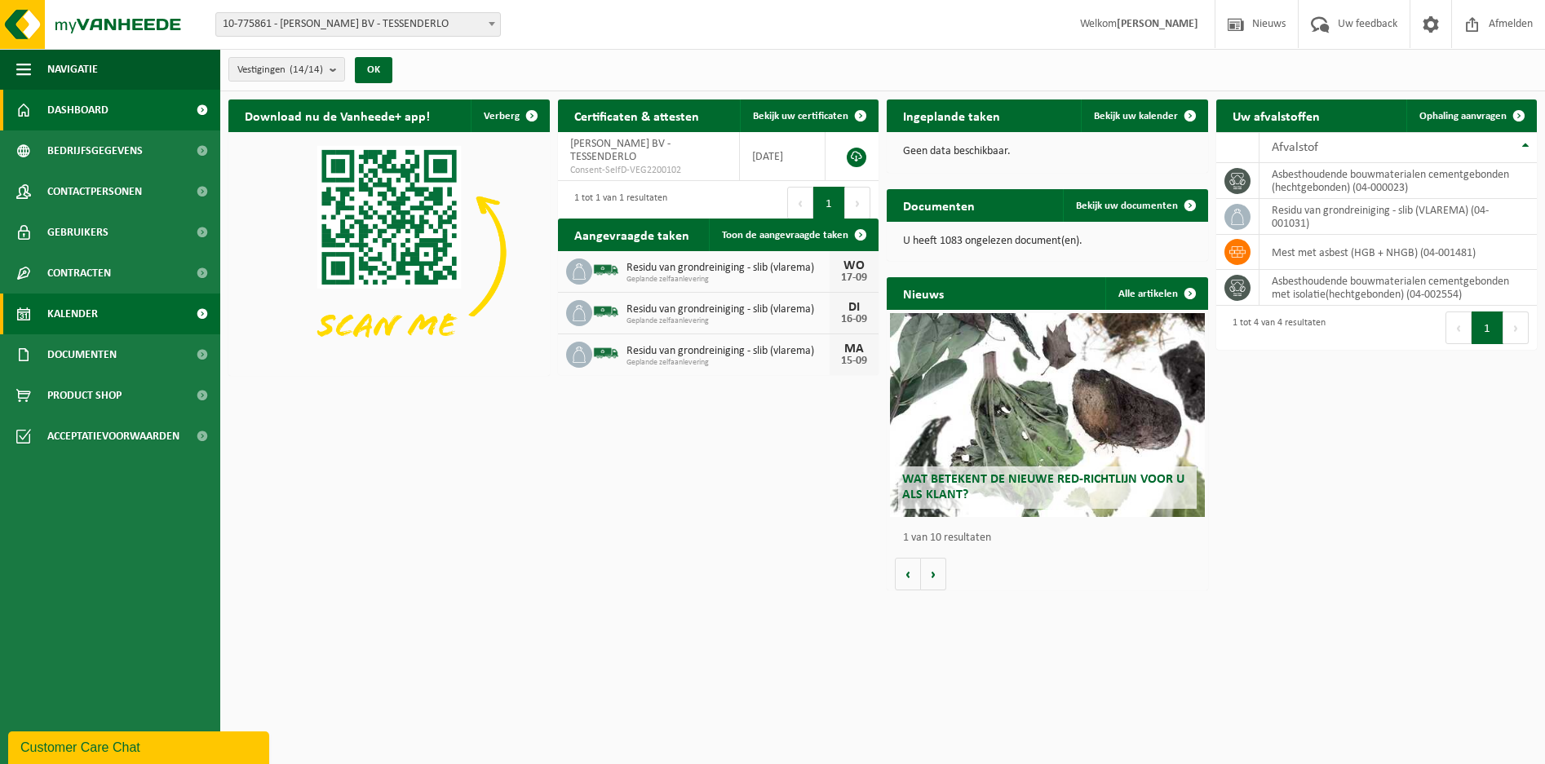
click at [62, 312] on span "Kalender" at bounding box center [72, 314] width 51 height 41
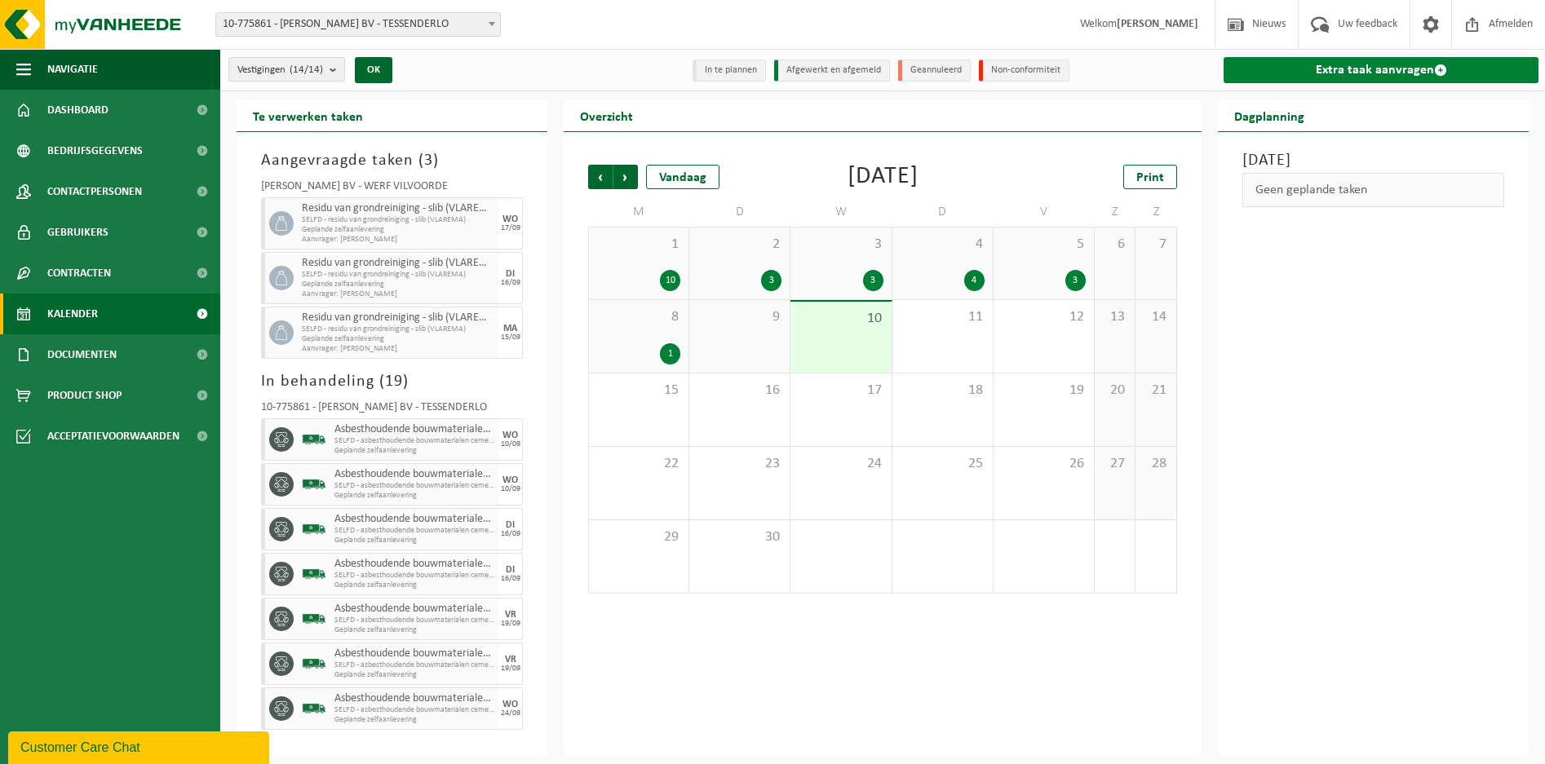
click at [1332, 67] on link "Extra taak aanvragen" at bounding box center [1380, 70] width 315 height 26
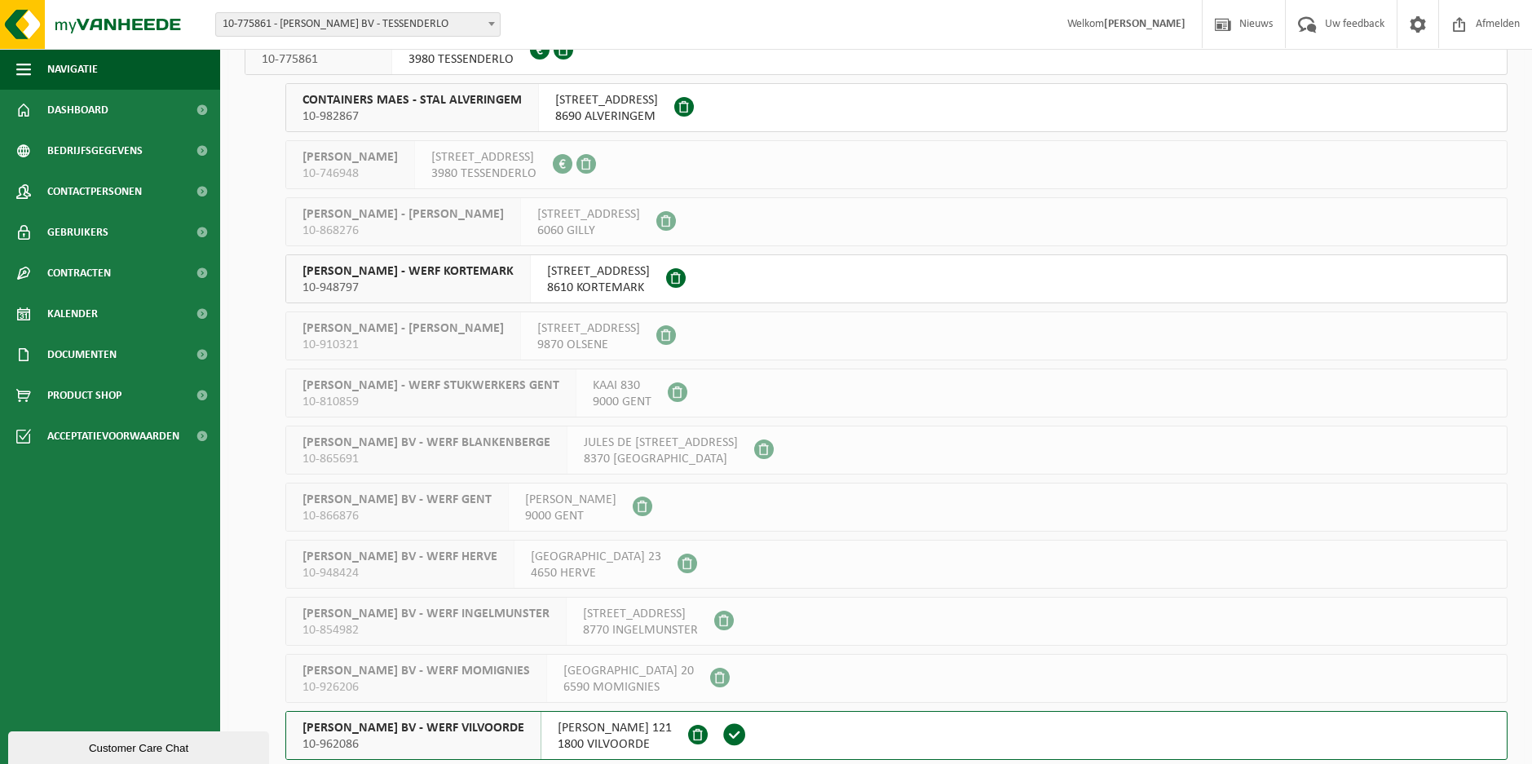
scroll to position [252, 0]
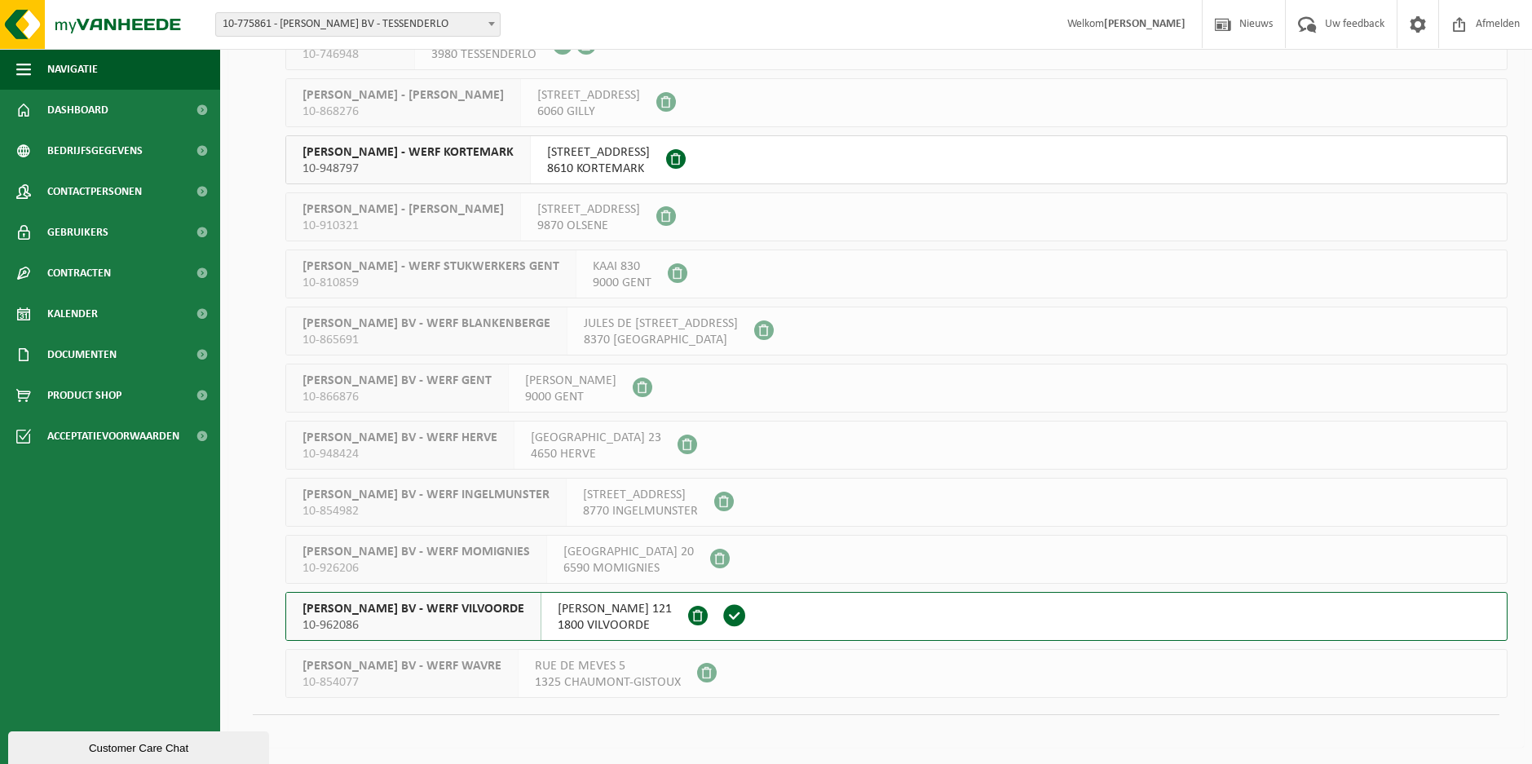
click at [388, 606] on span "[PERSON_NAME] BV - WERF VILVOORDE" at bounding box center [414, 609] width 222 height 16
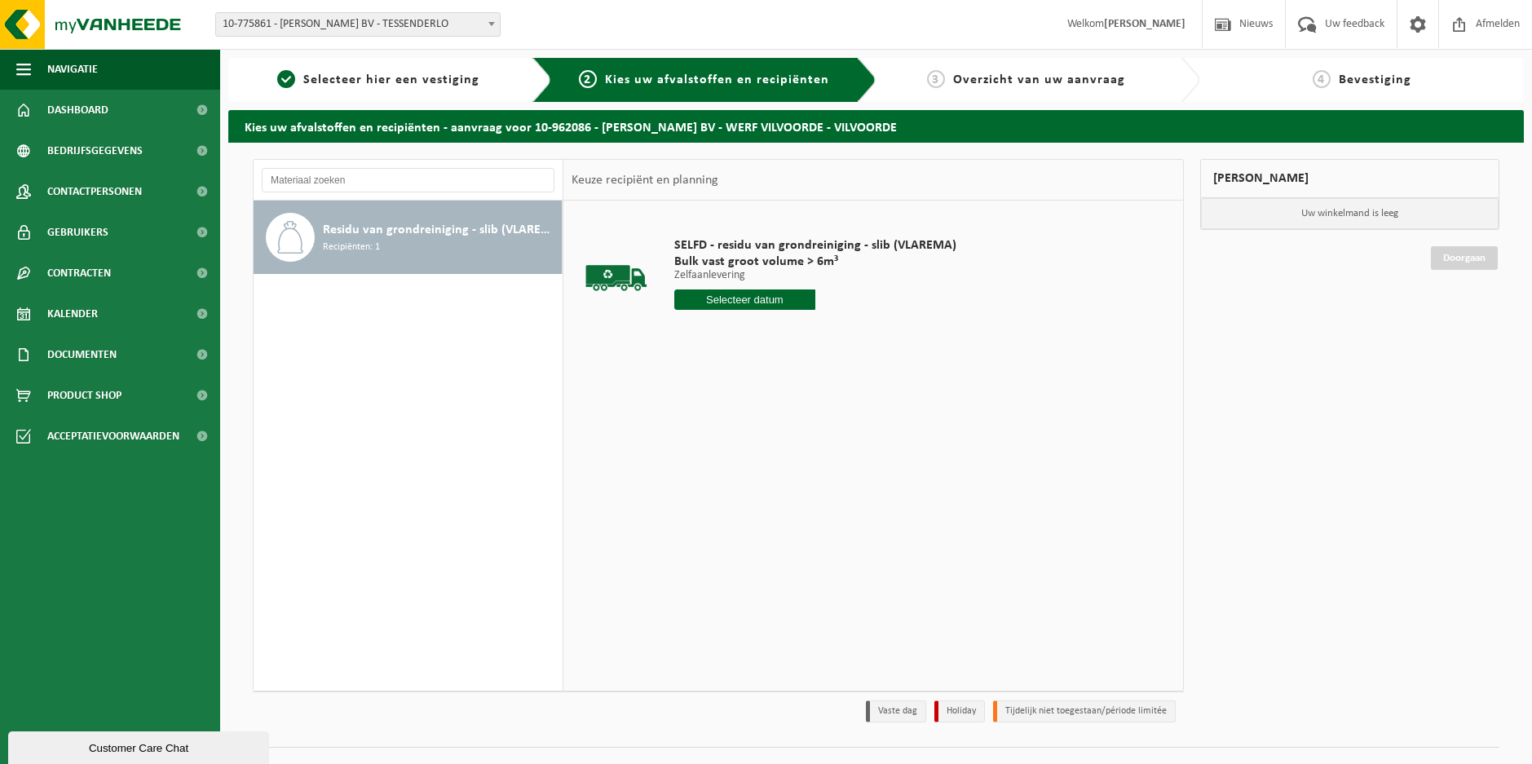
click at [778, 300] on input "text" at bounding box center [744, 299] width 141 height 20
click at [776, 447] on div "18" at bounding box center [775, 444] width 29 height 26
type input "Van 2025-09-18"
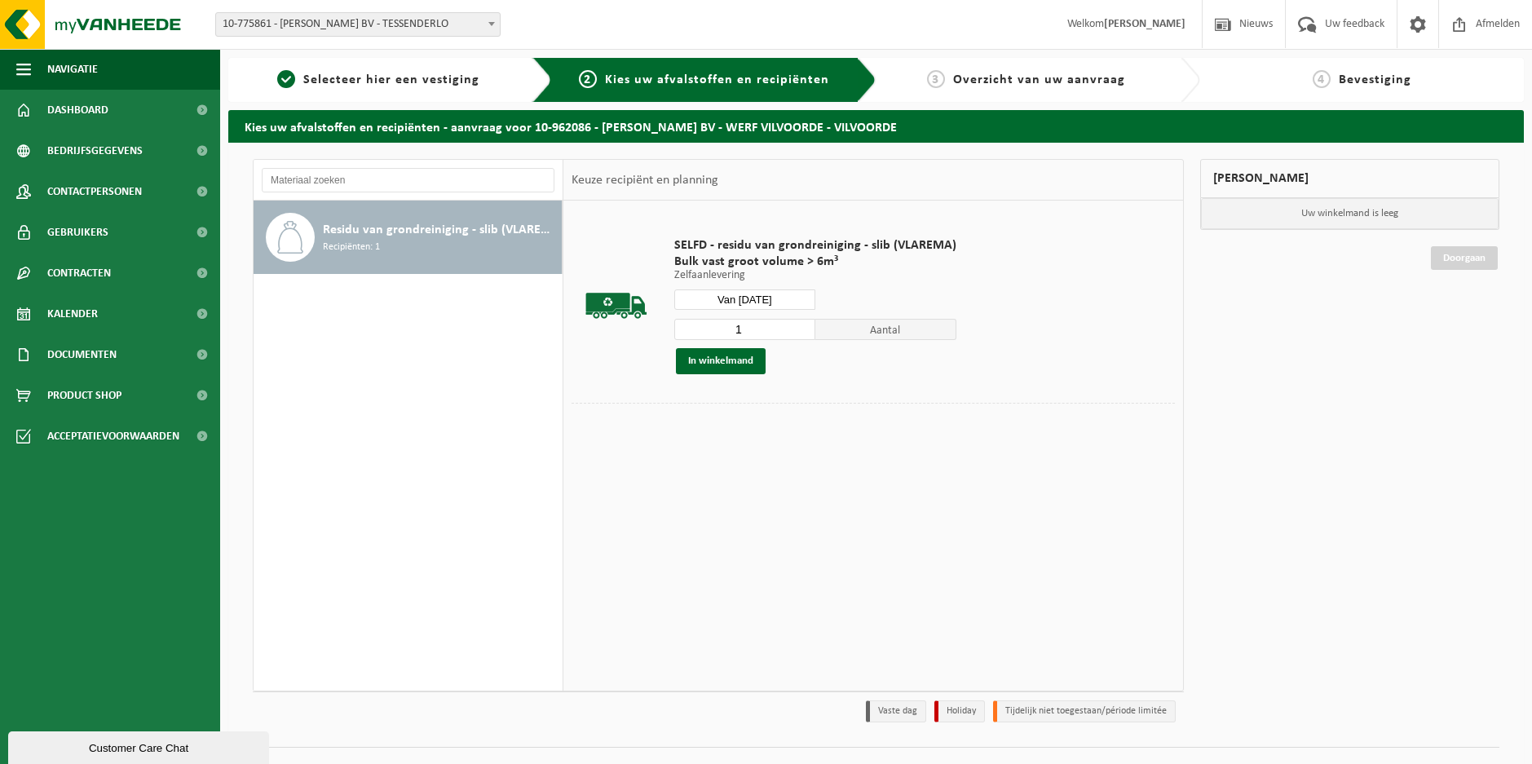
drag, startPoint x: 758, startPoint y: 325, endPoint x: 698, endPoint y: 326, distance: 59.5
click at [700, 326] on input "1" at bounding box center [744, 329] width 141 height 21
type input "3"
click at [718, 360] on button "In winkelmand" at bounding box center [721, 361] width 90 height 26
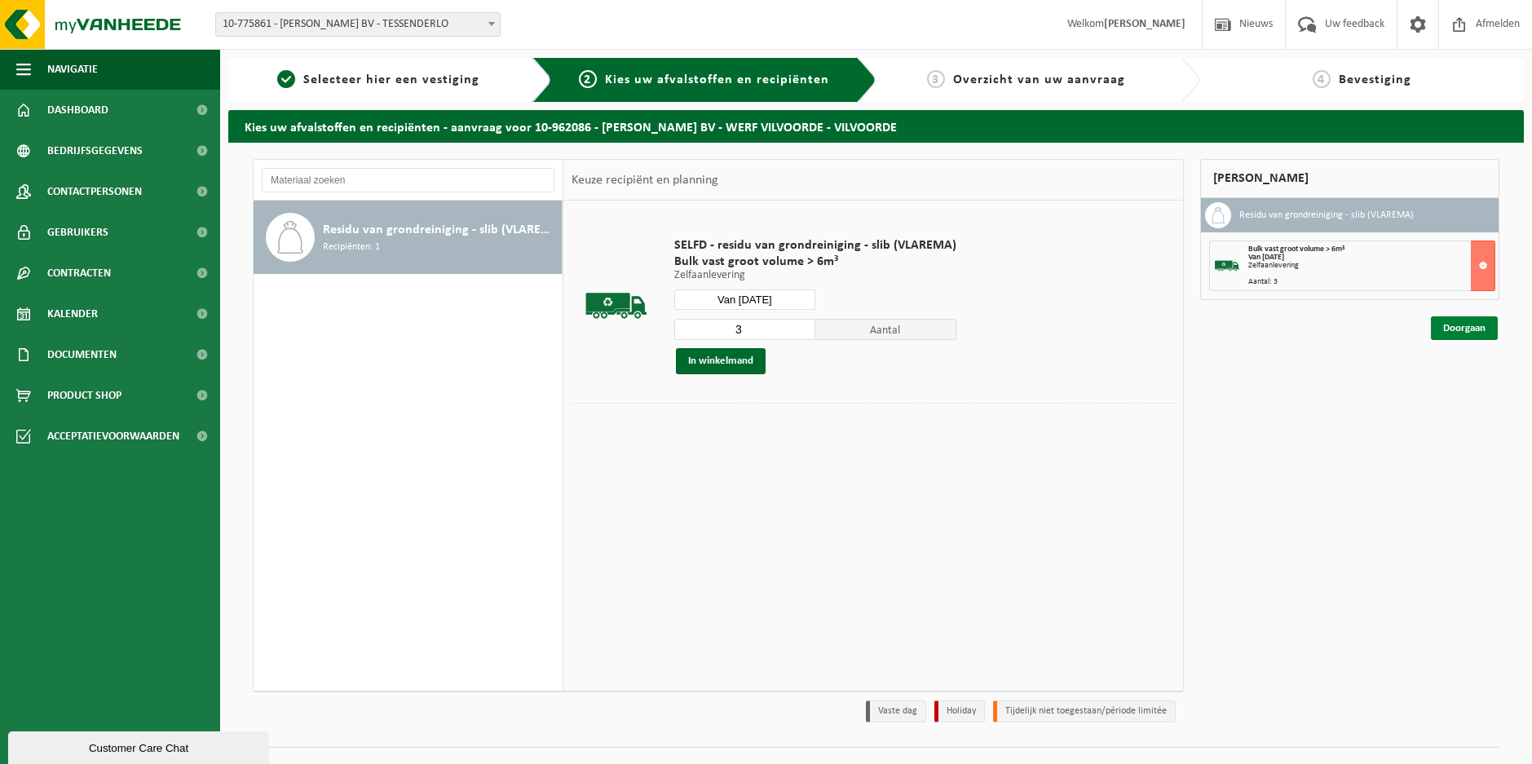
click at [1452, 323] on link "Doorgaan" at bounding box center [1464, 328] width 67 height 24
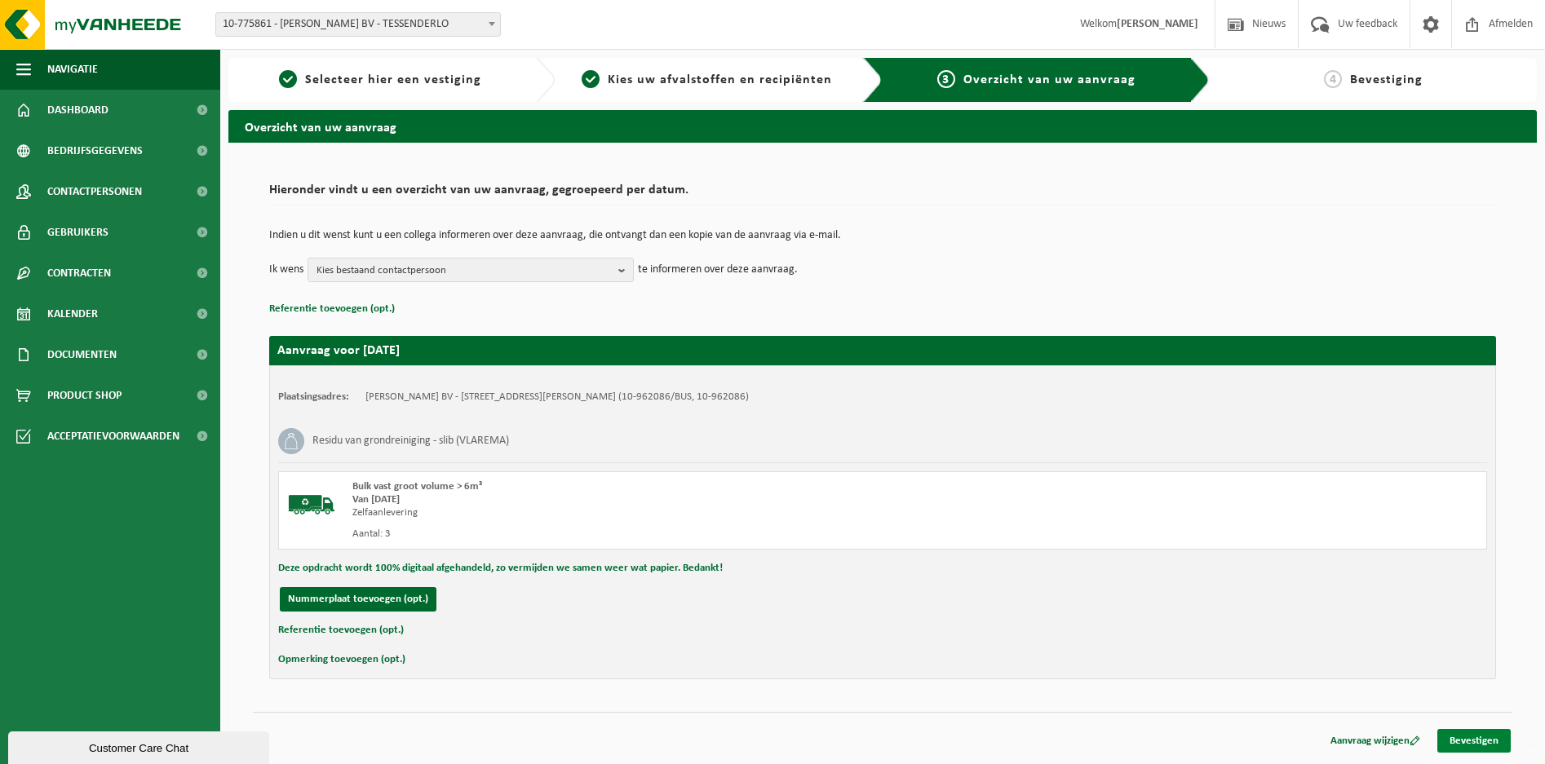
click at [1451, 734] on link "Bevestigen" at bounding box center [1473, 741] width 73 height 24
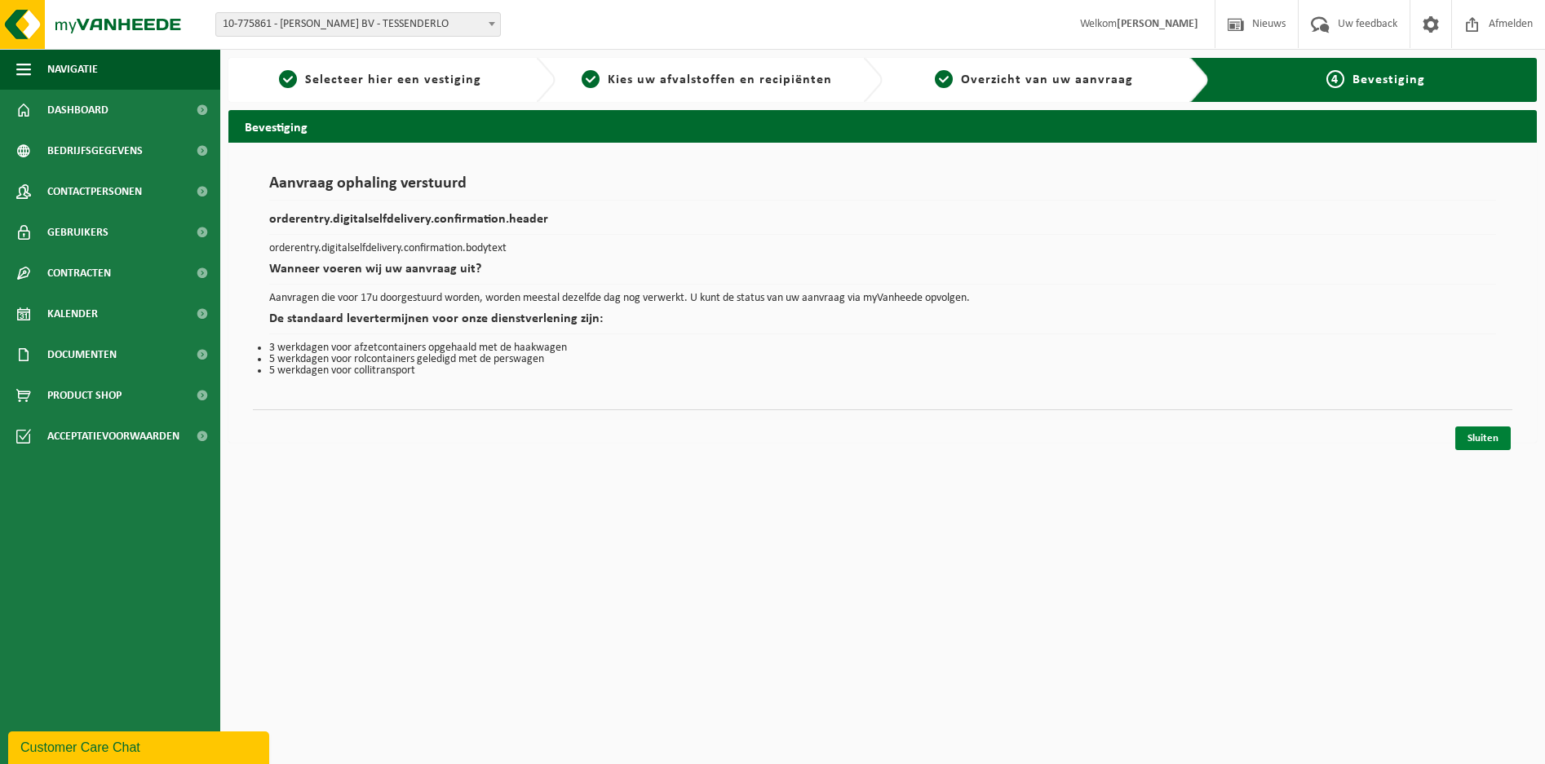
click at [1482, 436] on link "Sluiten" at bounding box center [1482, 438] width 55 height 24
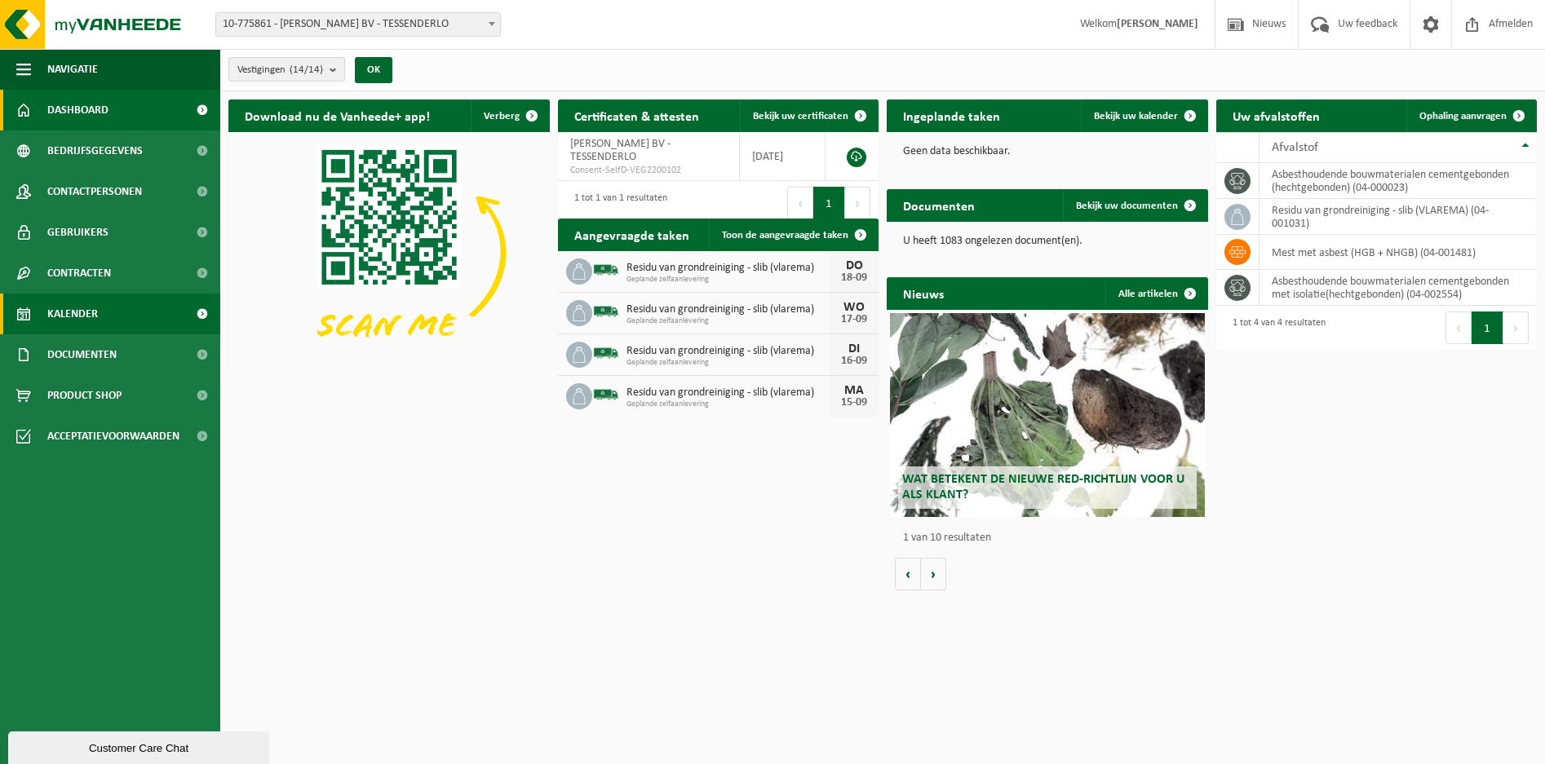
click at [77, 305] on span "Kalender" at bounding box center [72, 314] width 51 height 41
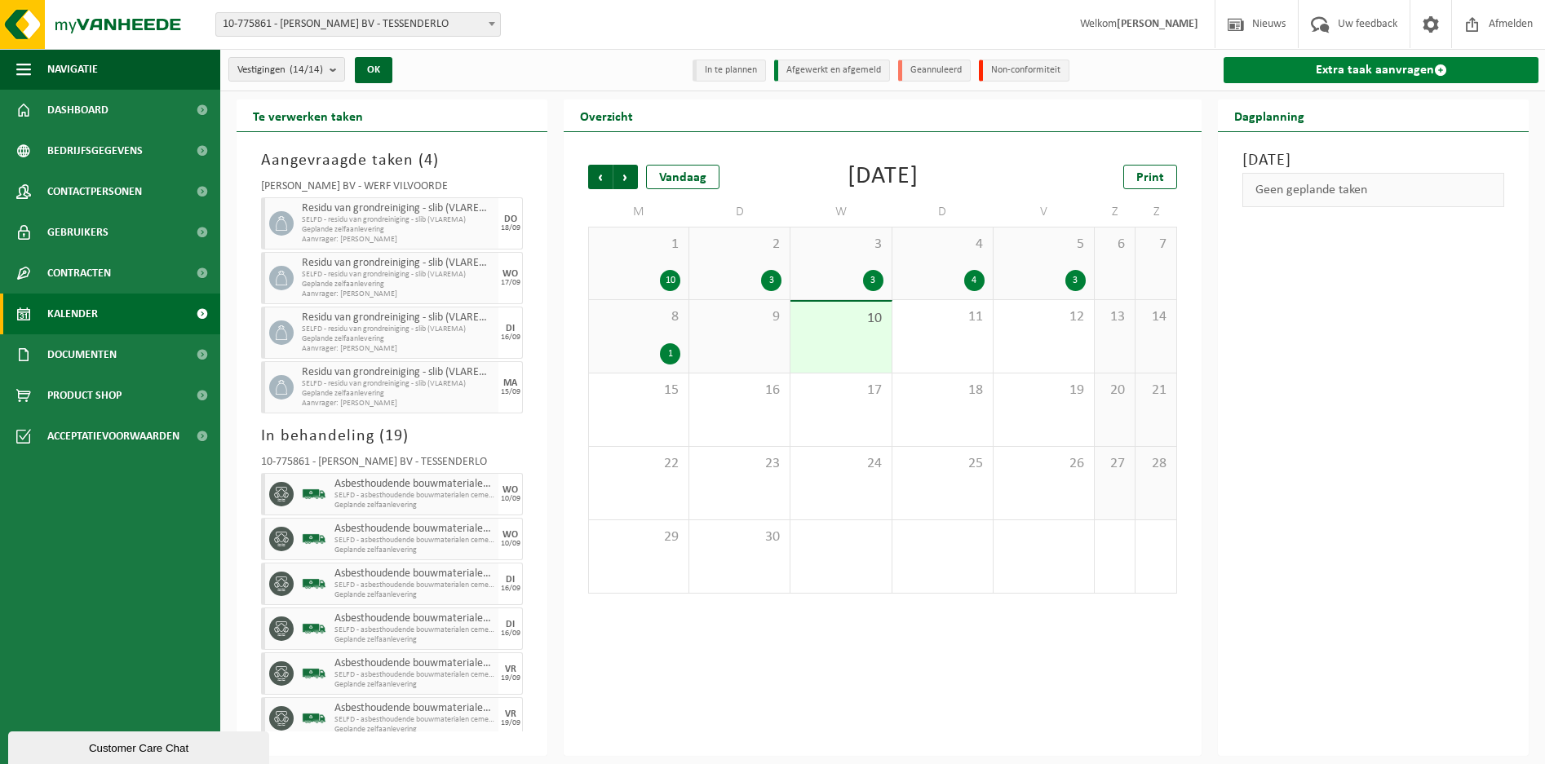
click at [1337, 69] on link "Extra taak aanvragen" at bounding box center [1380, 70] width 315 height 26
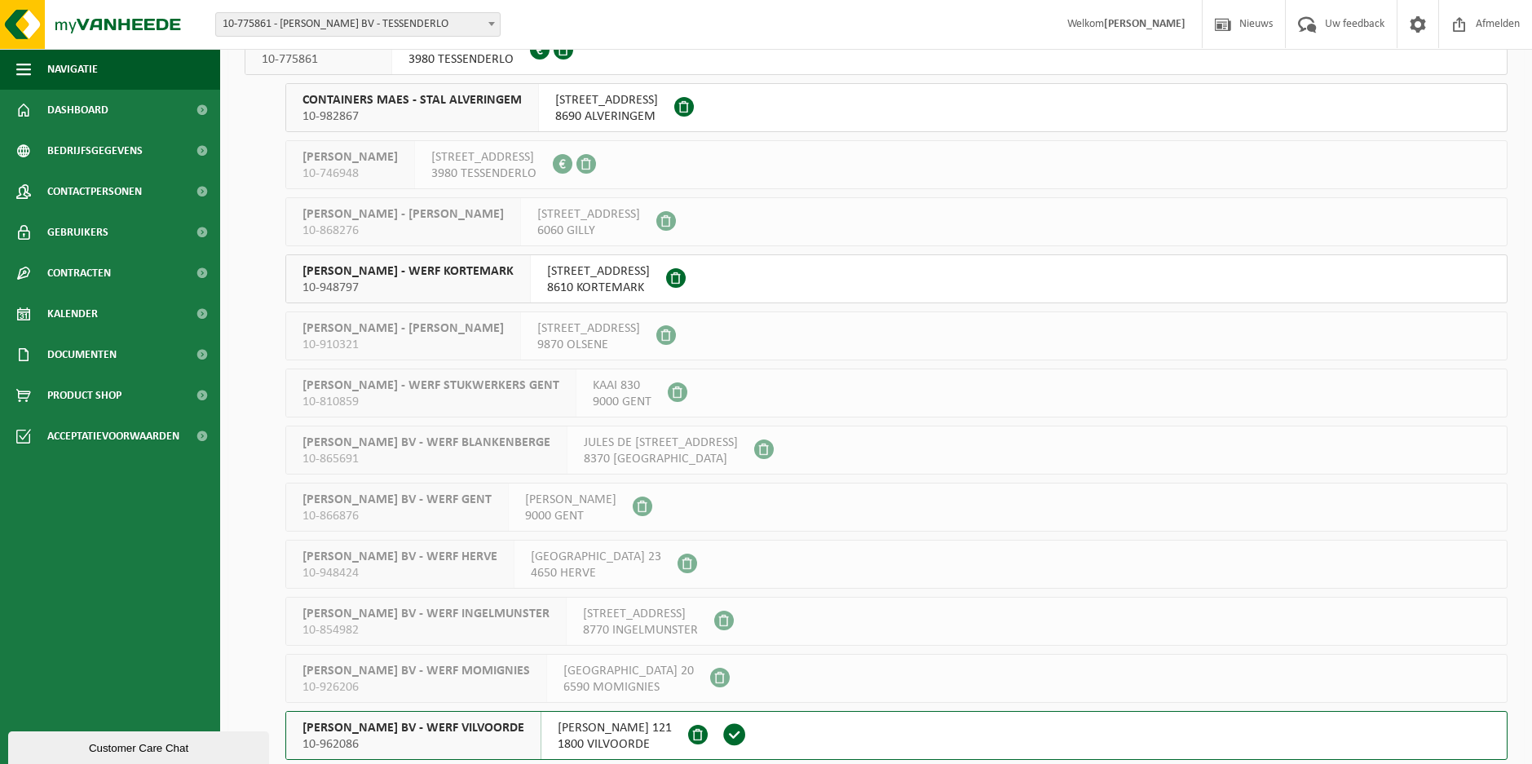
scroll to position [252, 0]
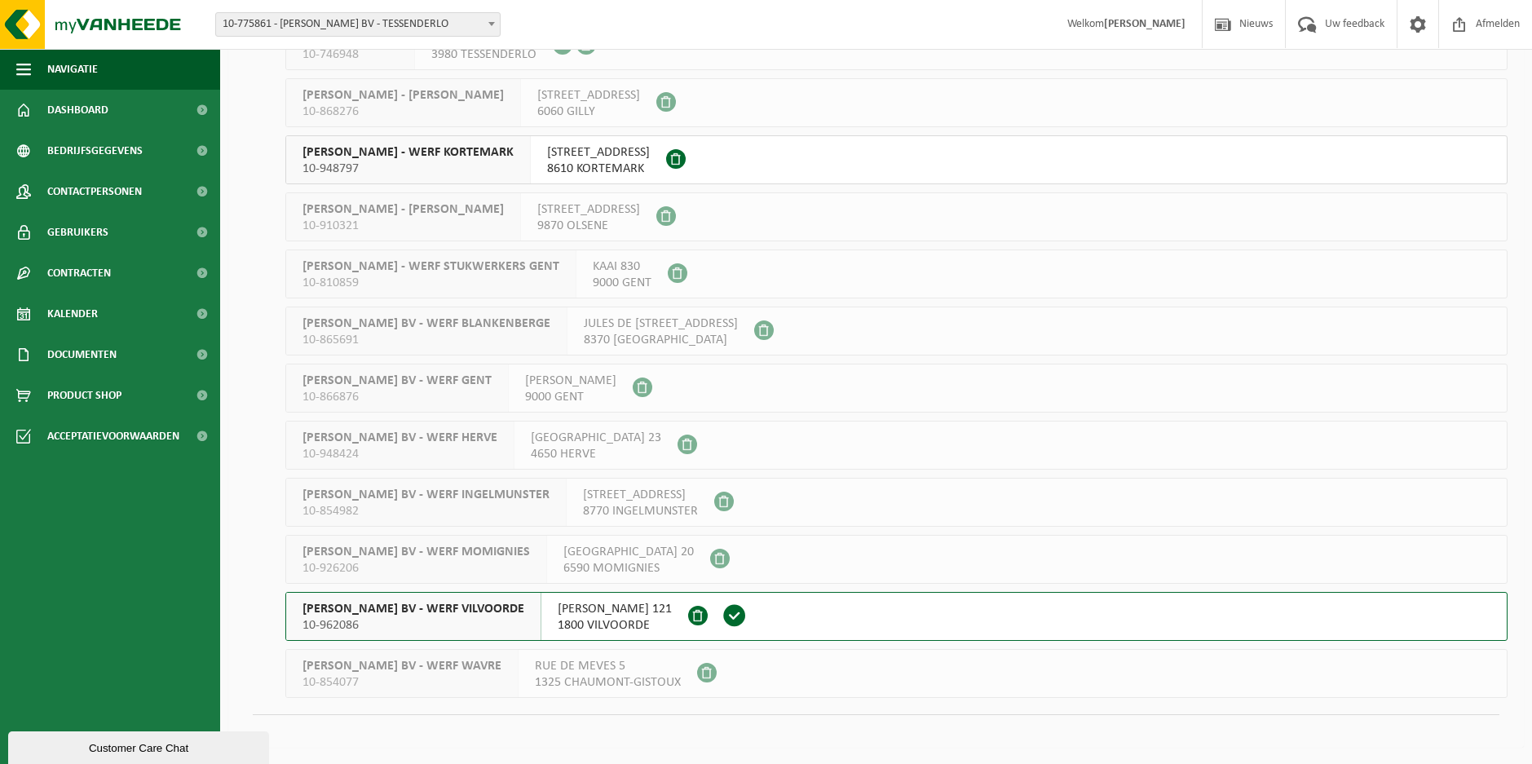
click at [374, 601] on span "YVES MAES BV - WERF VILVOORDE" at bounding box center [414, 609] width 222 height 16
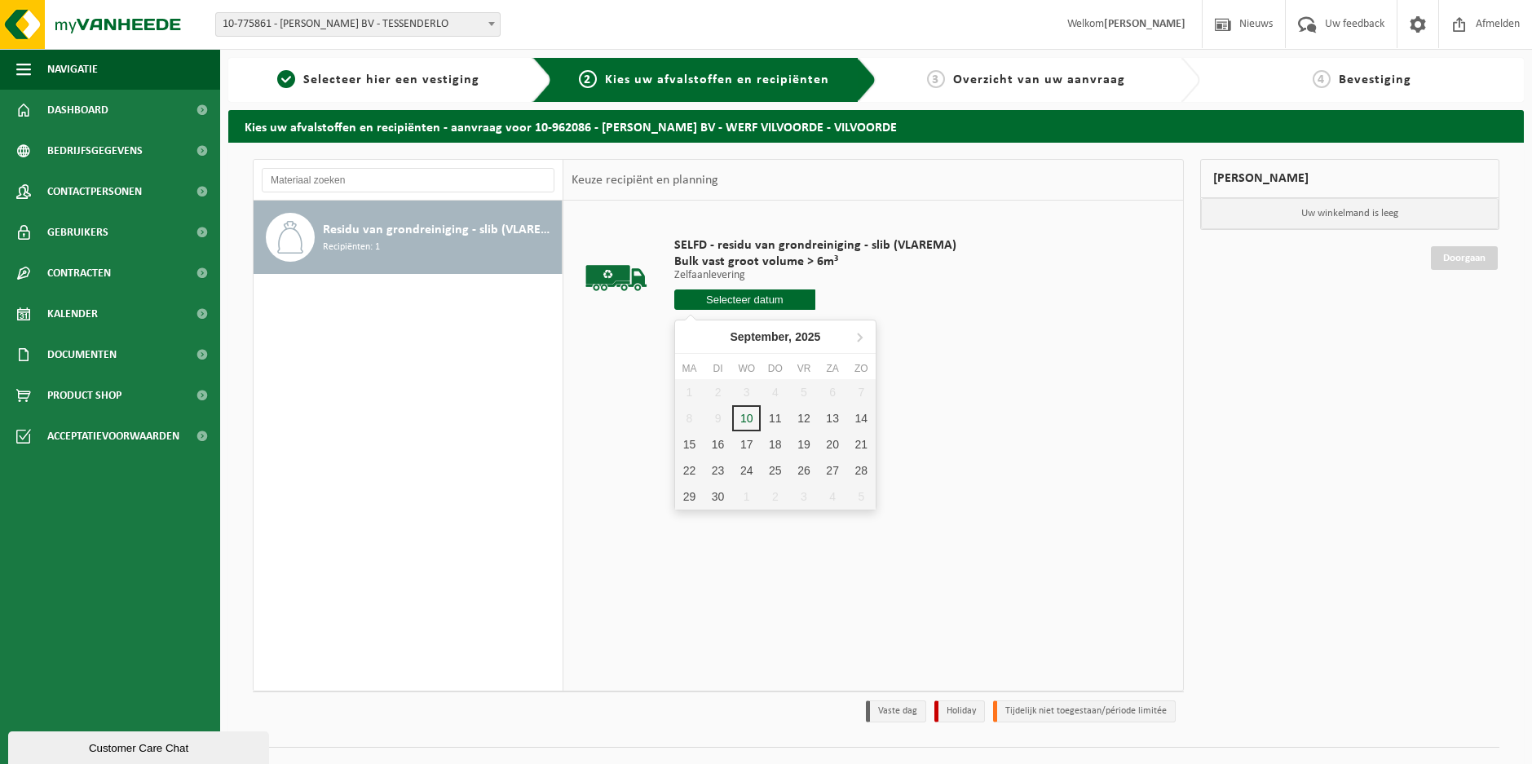
click at [740, 300] on input "text" at bounding box center [744, 299] width 141 height 20
click at [803, 444] on div "19" at bounding box center [803, 444] width 29 height 26
type input "Van [DATE]"
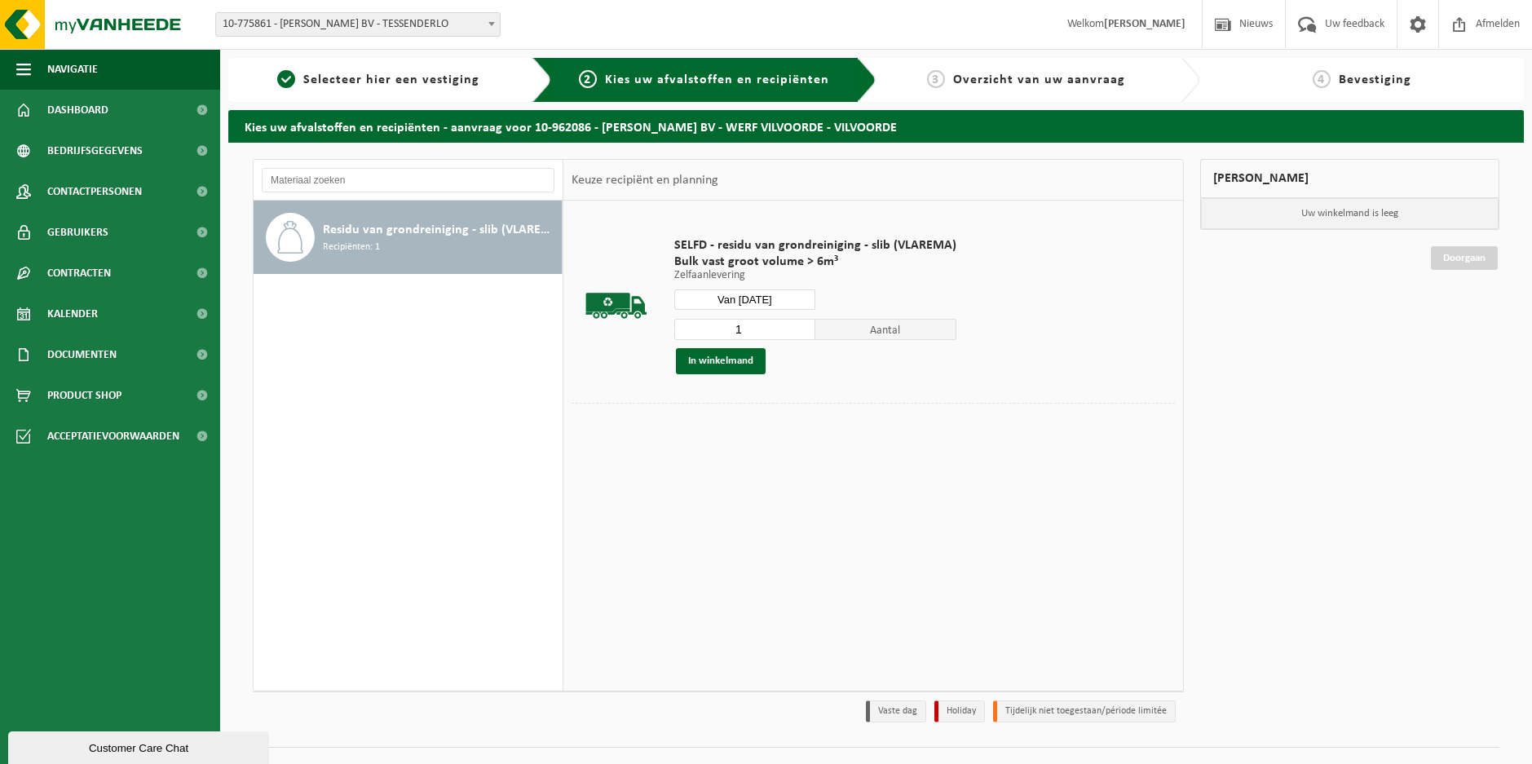
drag, startPoint x: 735, startPoint y: 329, endPoint x: 699, endPoint y: 326, distance: 36.0
click at [700, 326] on input "1" at bounding box center [744, 329] width 141 height 21
type input "3"
click at [725, 364] on button "In winkelmand" at bounding box center [721, 361] width 90 height 26
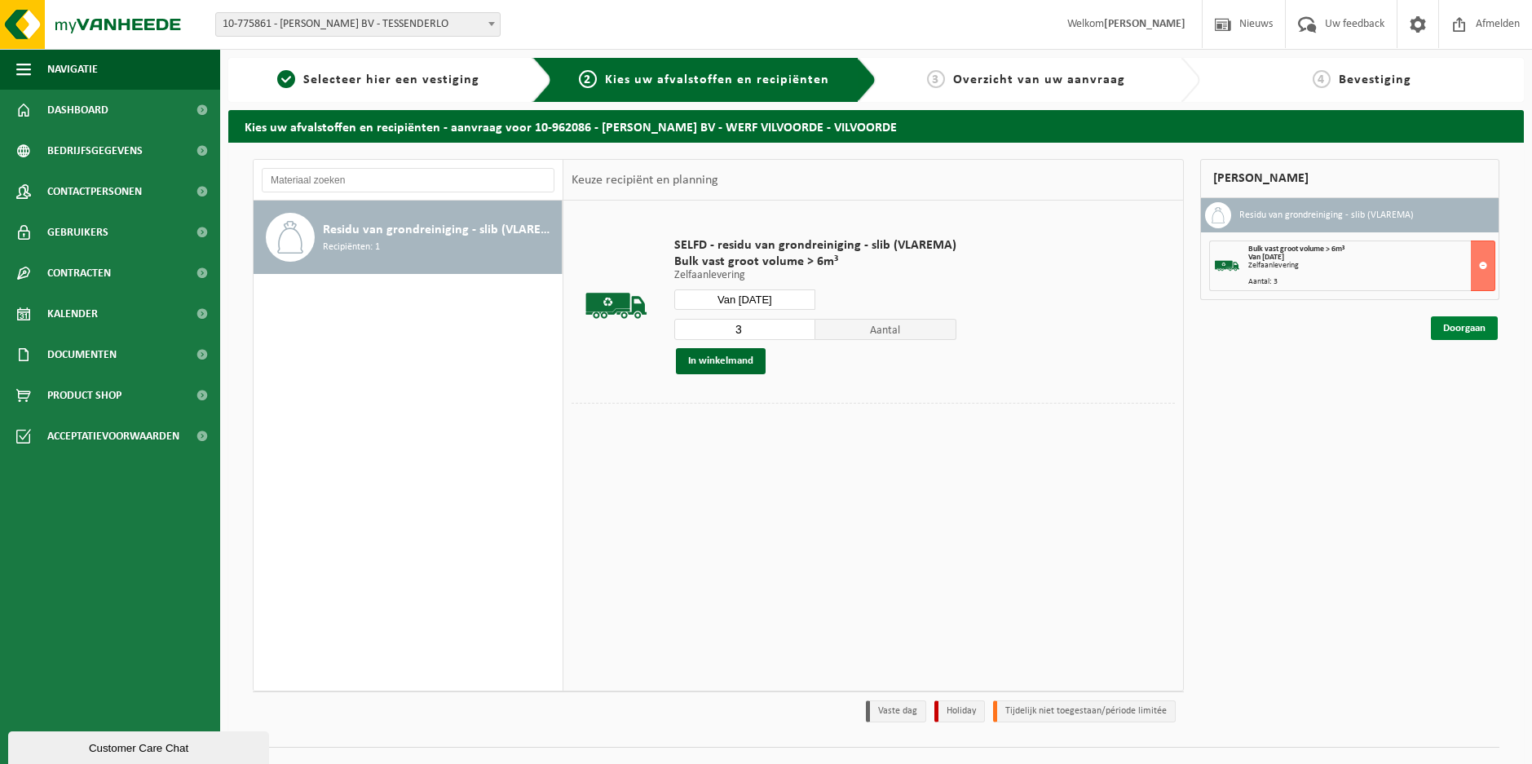
click at [1468, 326] on link "Doorgaan" at bounding box center [1464, 328] width 67 height 24
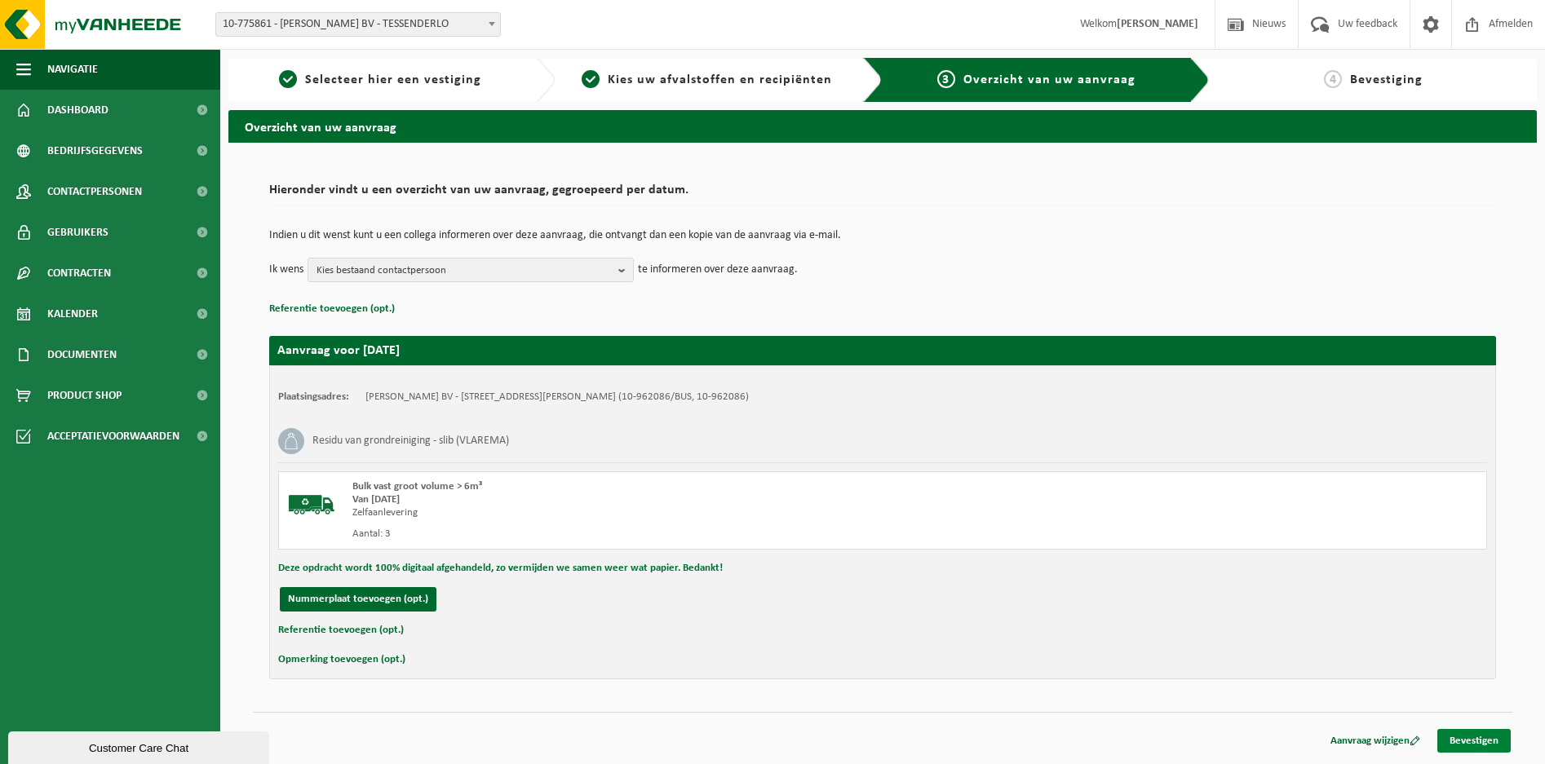
click at [1465, 736] on link "Bevestigen" at bounding box center [1473, 741] width 73 height 24
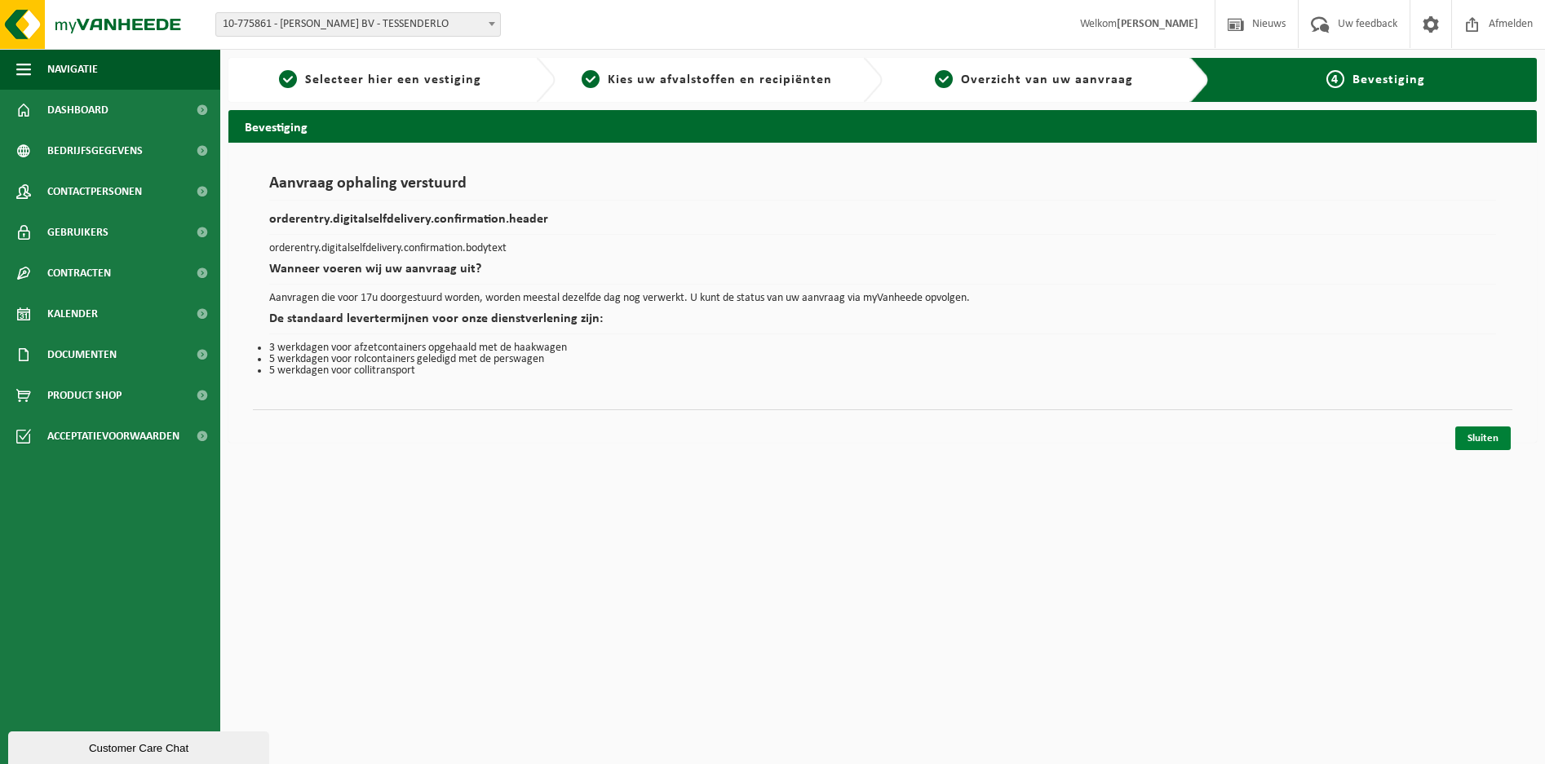
click at [1474, 435] on link "Sluiten" at bounding box center [1482, 438] width 55 height 24
